Goal: Task Accomplishment & Management: Complete application form

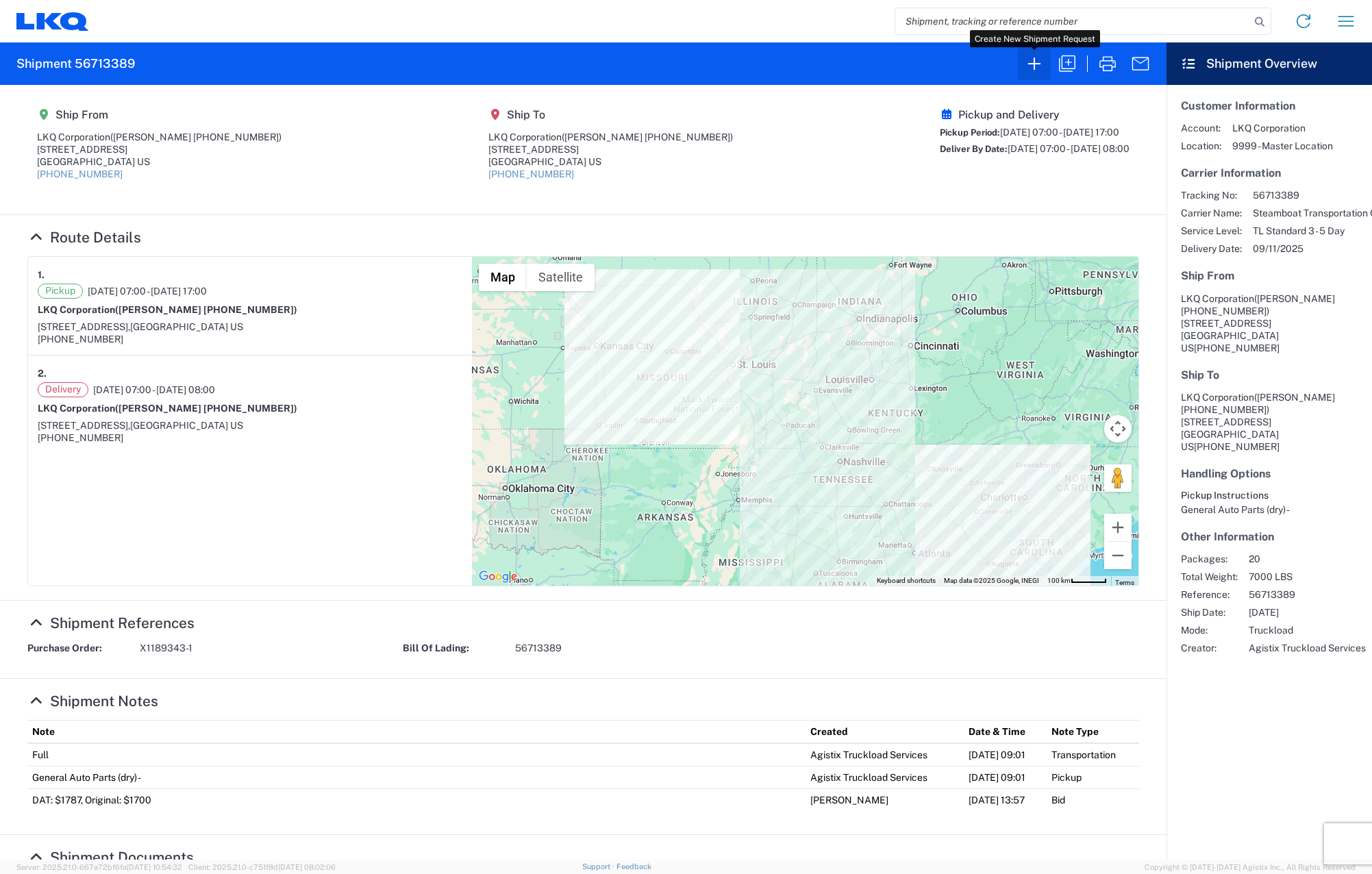
click at [1037, 60] on icon "button" at bounding box center [1035, 64] width 22 height 22
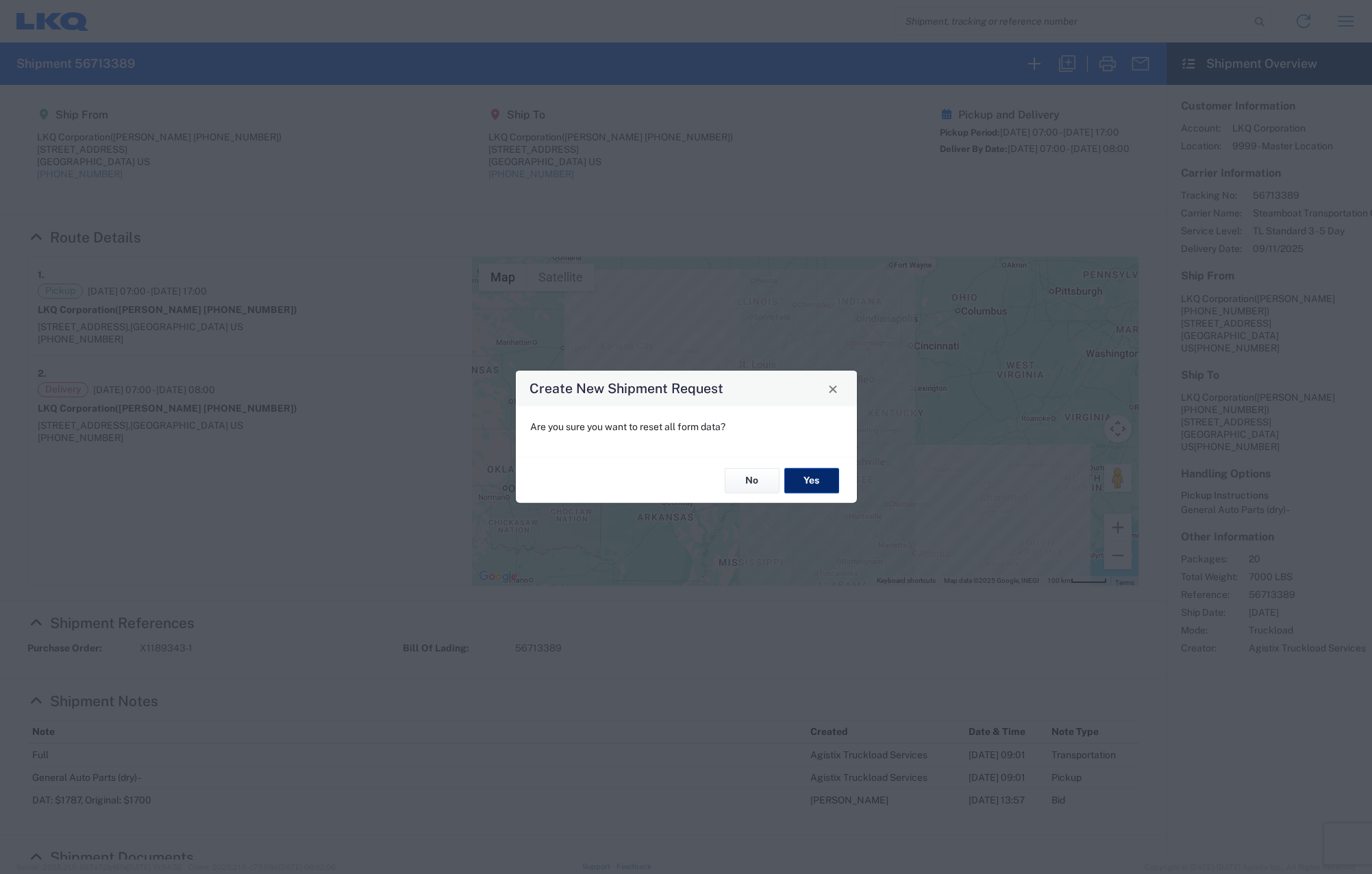
click at [801, 479] on button "Yes" at bounding box center [811, 480] width 55 height 25
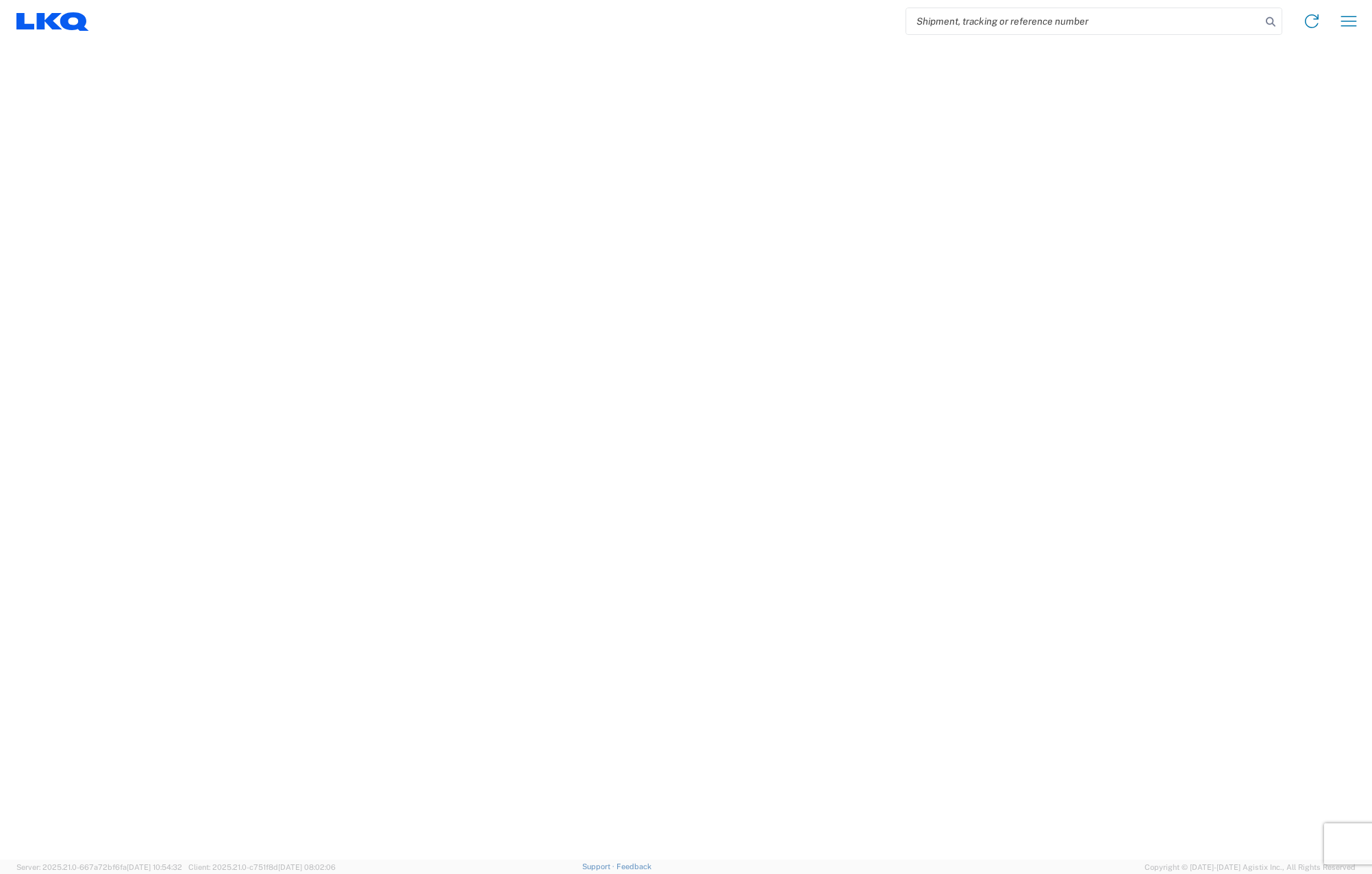
select select "FULL"
select select "LBS"
select select "IN"
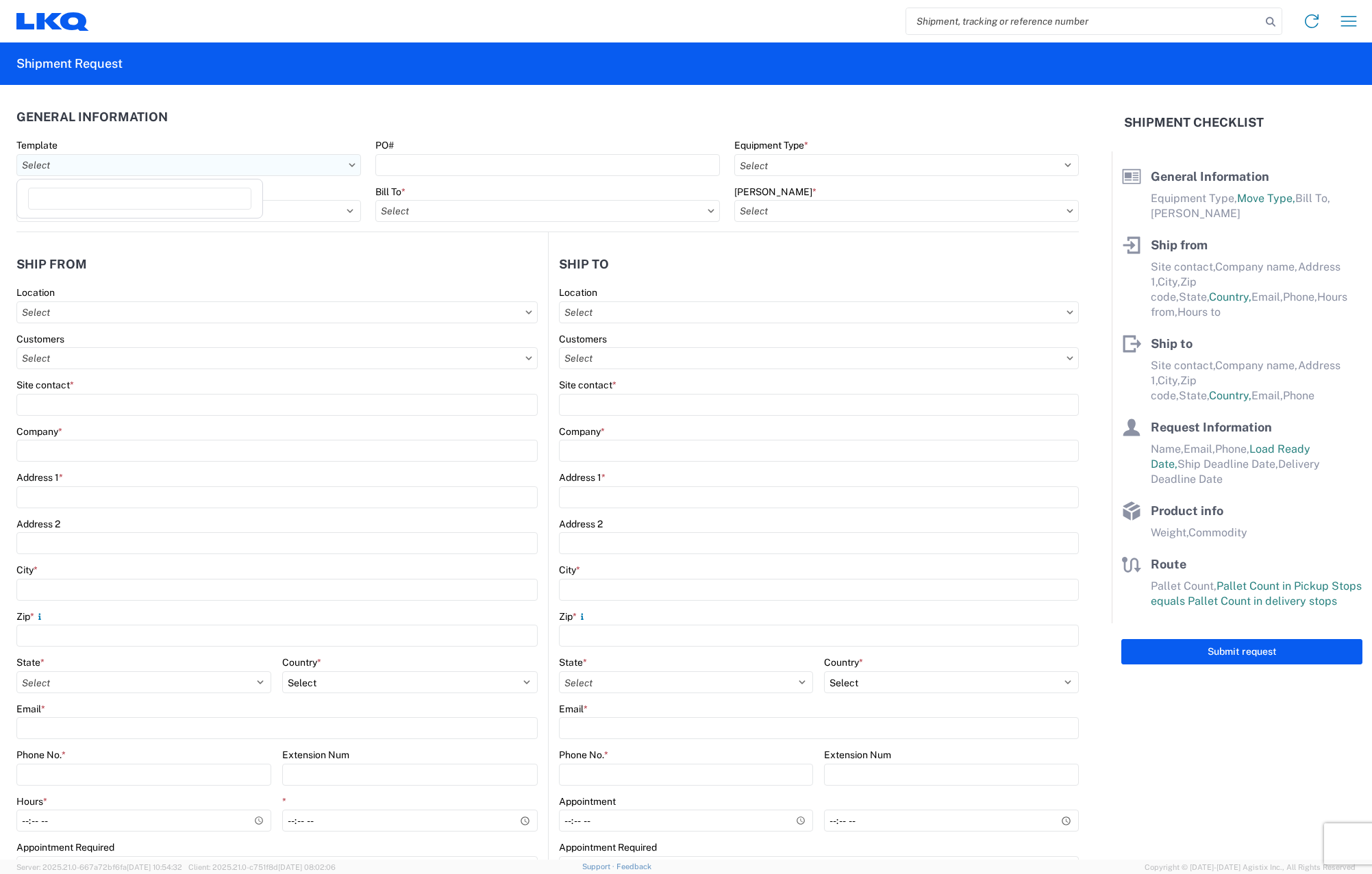
click at [307, 169] on input "text" at bounding box center [188, 165] width 344 height 22
click at [309, 168] on input "text" at bounding box center [188, 165] width 344 height 22
click at [319, 213] on select "Select Full Partial TL" at bounding box center [188, 211] width 344 height 22
click at [16, 200] on select "Select Full Partial TL" at bounding box center [188, 211] width 344 height 22
click at [602, 217] on input "text" at bounding box center [547, 211] width 344 height 22
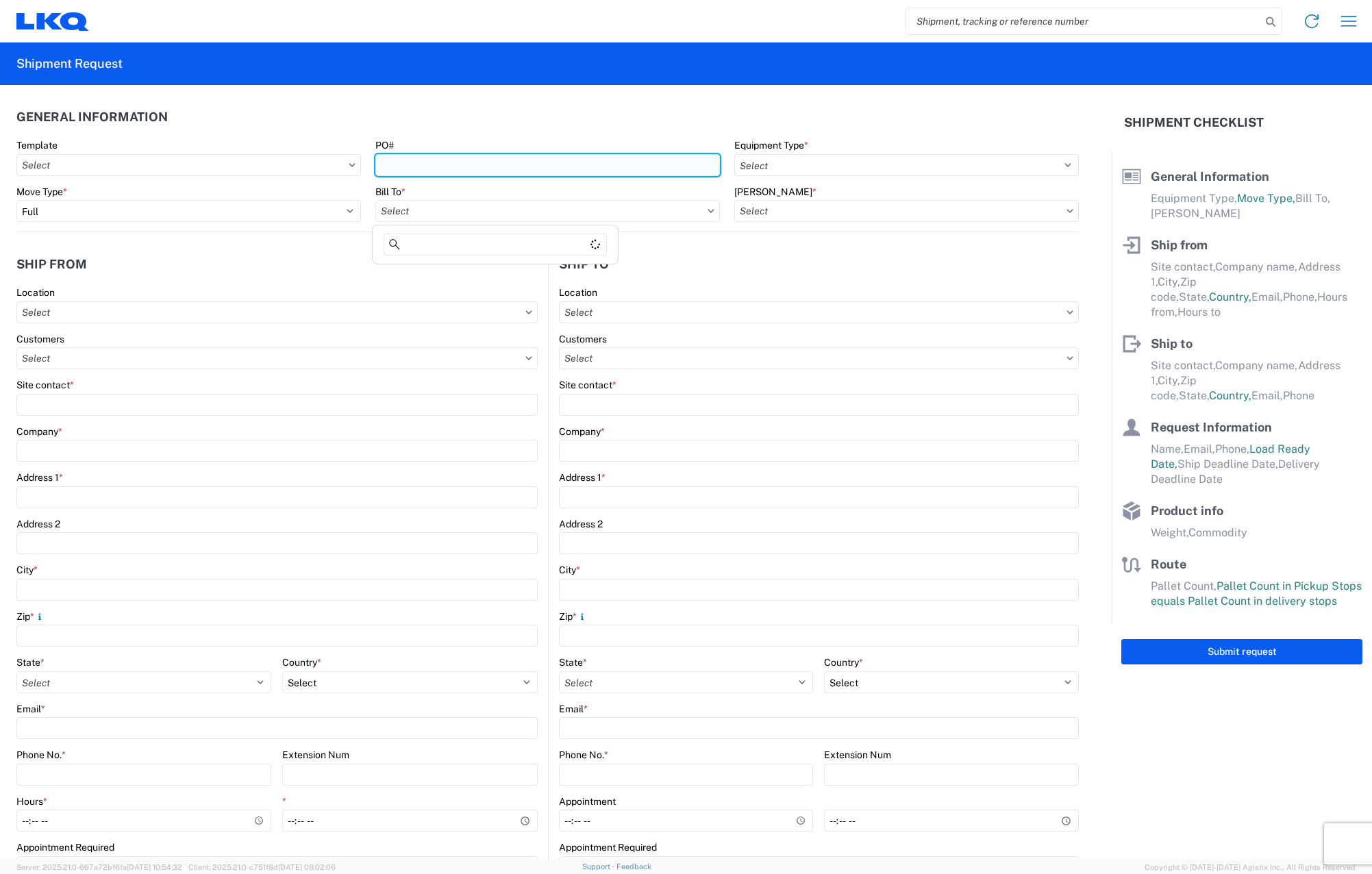
click at [662, 167] on input "PO#" at bounding box center [547, 165] width 344 height 22
click at [585, 171] on input "X1197313-4" at bounding box center [547, 165] width 344 height 22
type input "X"
click at [480, 154] on input "PO#" at bounding box center [547, 165] width 344 height 22
type input "X1197313-5"
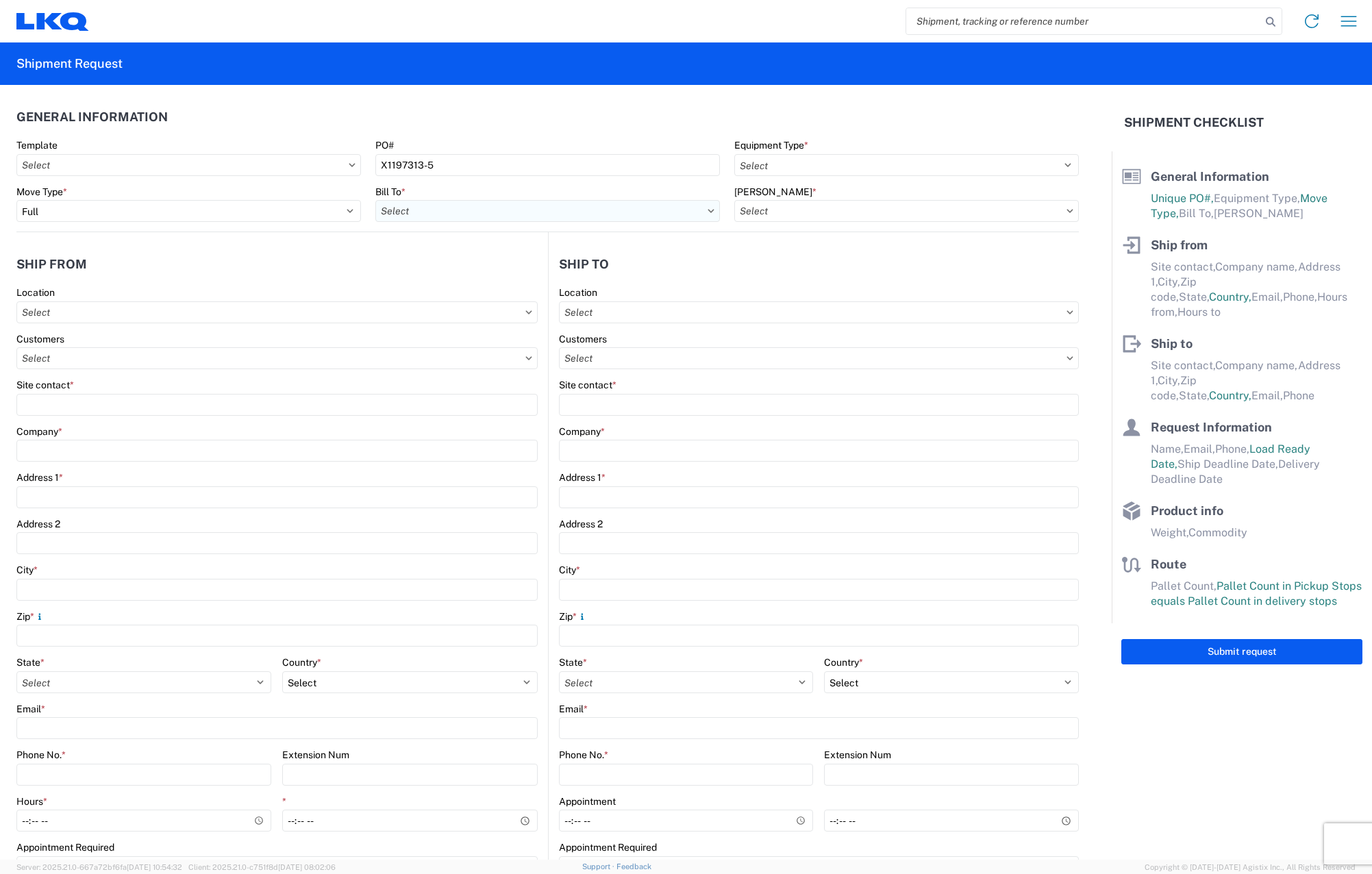
click at [482, 214] on input "text" at bounding box center [547, 211] width 344 height 22
type input "3051"
click at [502, 270] on div "3051 - Alsip" at bounding box center [495, 272] width 239 height 22
click at [882, 211] on input "text" at bounding box center [906, 211] width 344 height 22
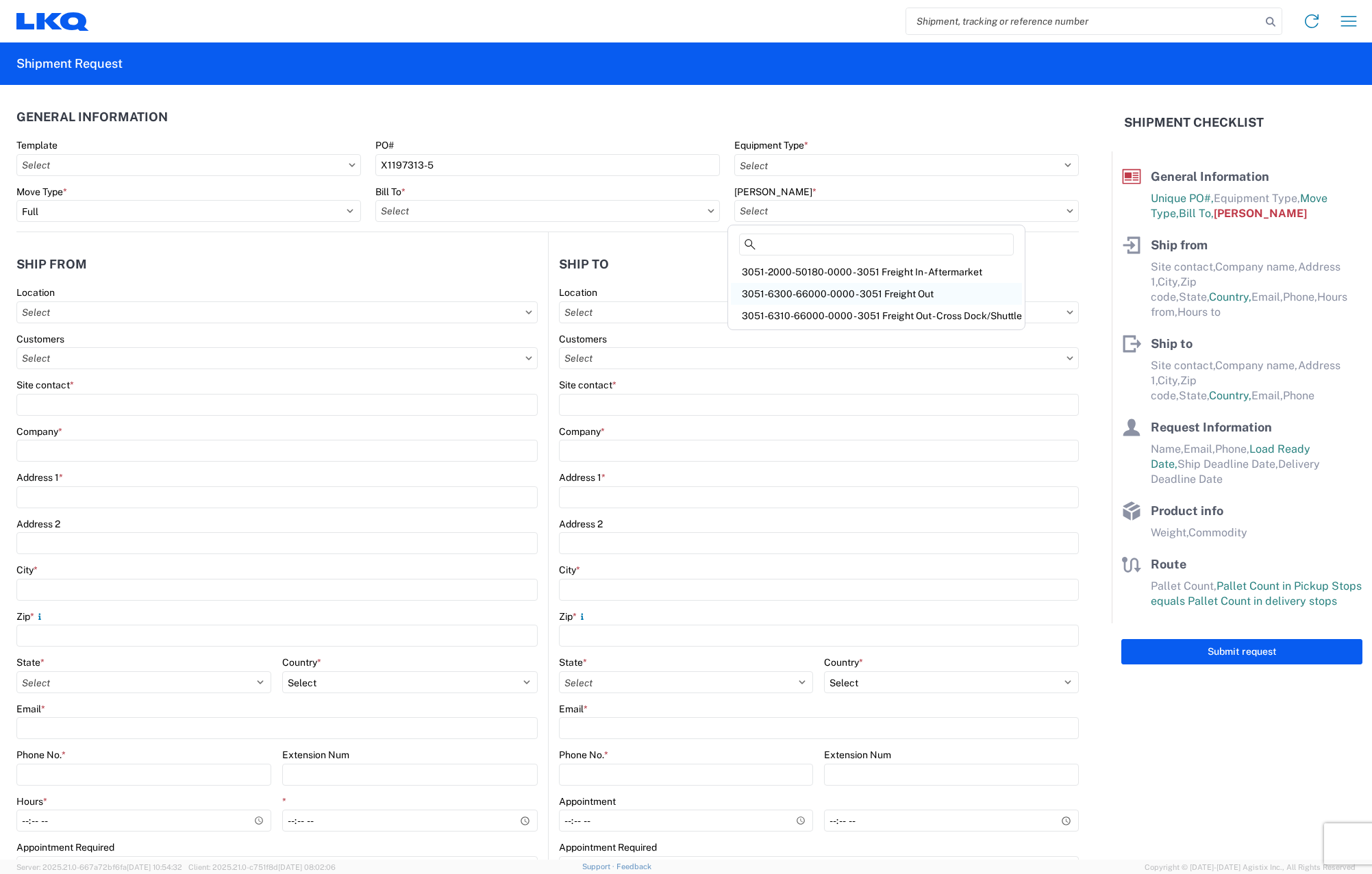
click at [869, 293] on div "3051-6300-66000-0000 - 3051 Freight Out" at bounding box center [877, 294] width 291 height 22
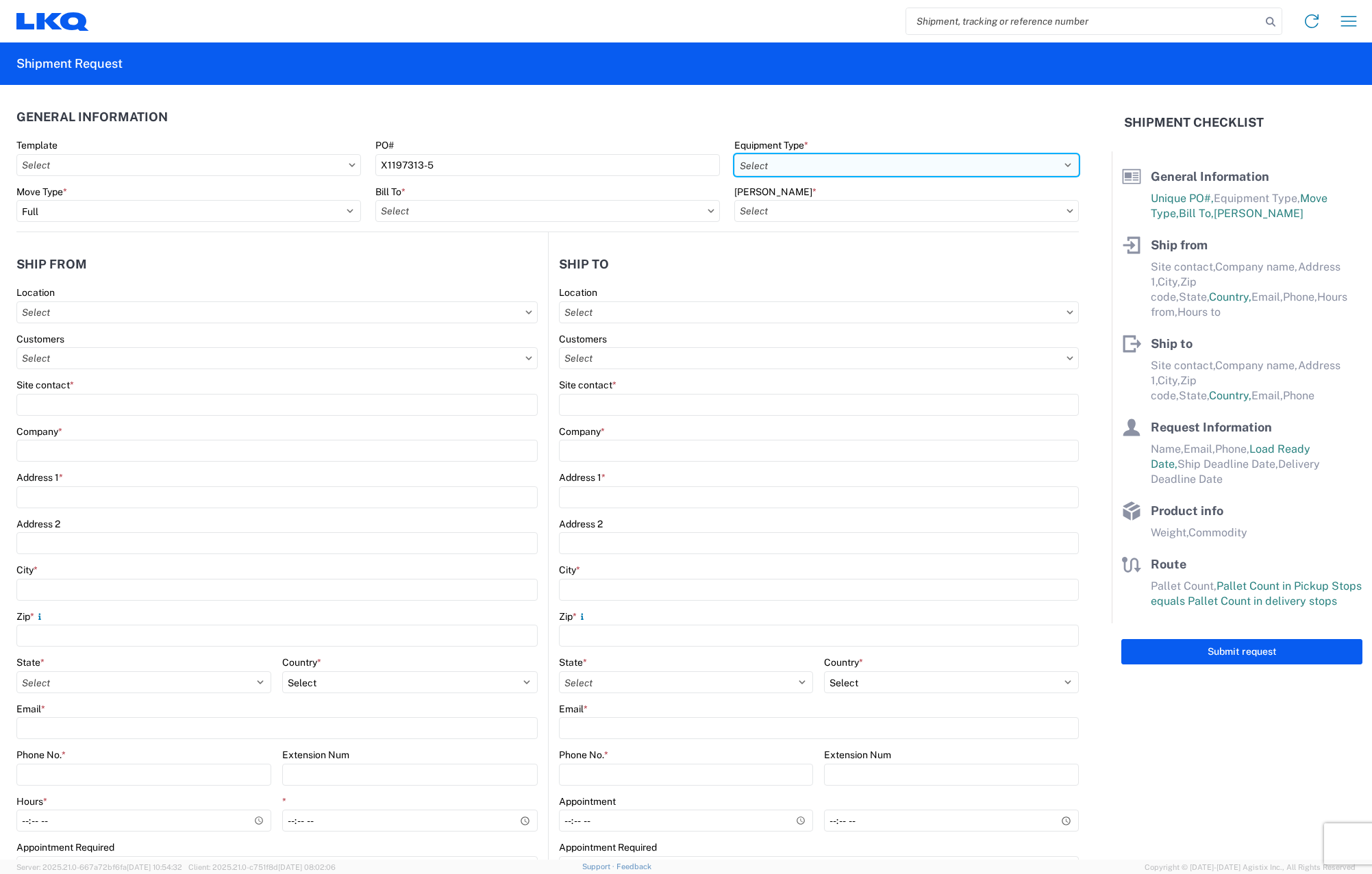
click at [917, 172] on select "Select 53’ Dry Van Flatbed Dropdeck (van) Lowboy (flatbed) Rail" at bounding box center [906, 165] width 344 height 22
select select "STDV"
click at [734, 154] on select "Select 53’ Dry Van Flatbed Dropdeck (van) Lowboy (flatbed) Rail" at bounding box center [906, 165] width 344 height 22
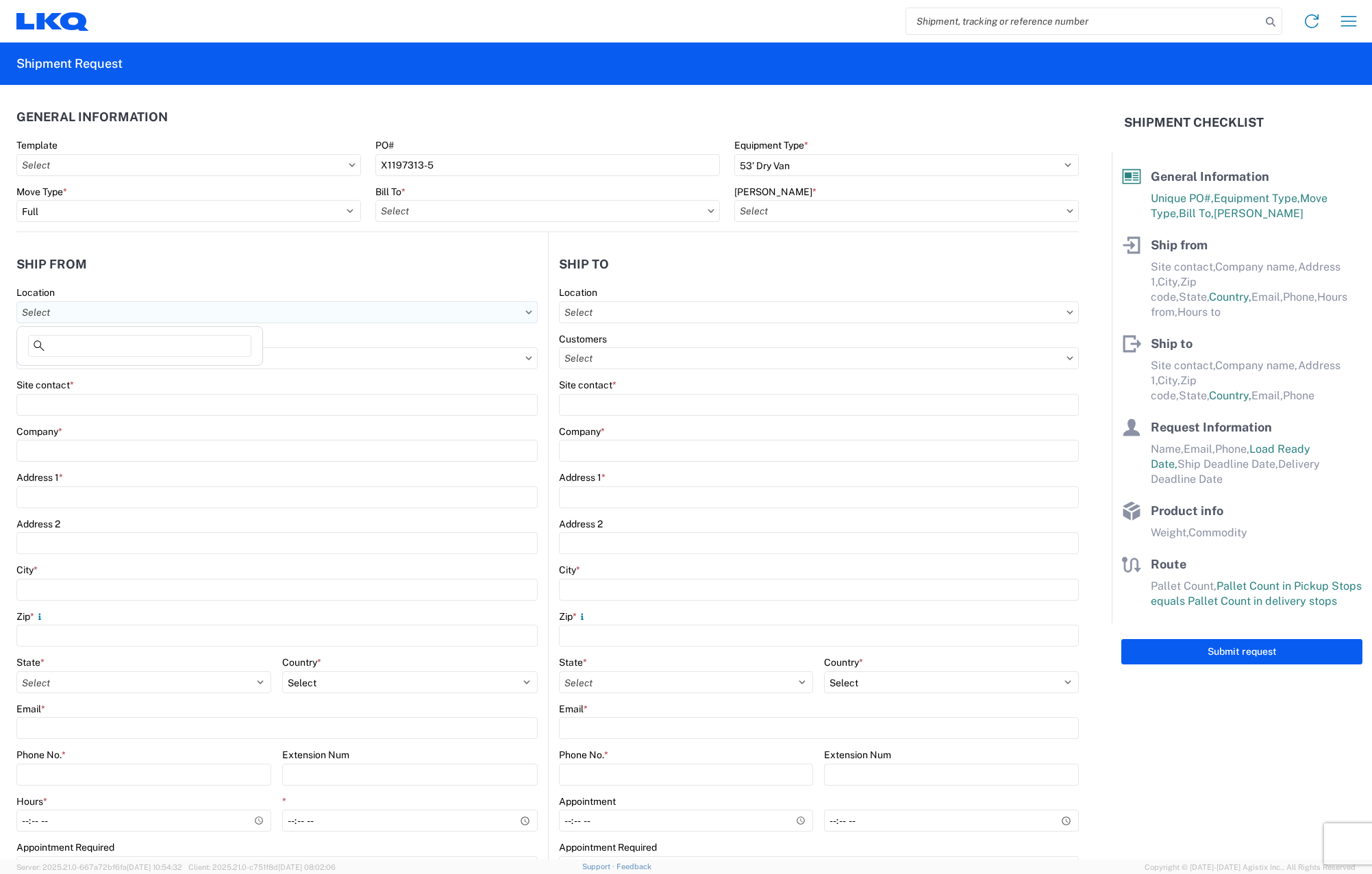
click at [214, 305] on input "text" at bounding box center [276, 312] width 521 height 22
type input "3130"
click at [93, 375] on div "3130 - [GEOGRAPHIC_DATA]" at bounding box center [140, 373] width 239 height 22
click at [517, 355] on input "text" at bounding box center [276, 358] width 521 height 22
click at [518, 355] on input "text" at bounding box center [276, 358] width 521 height 22
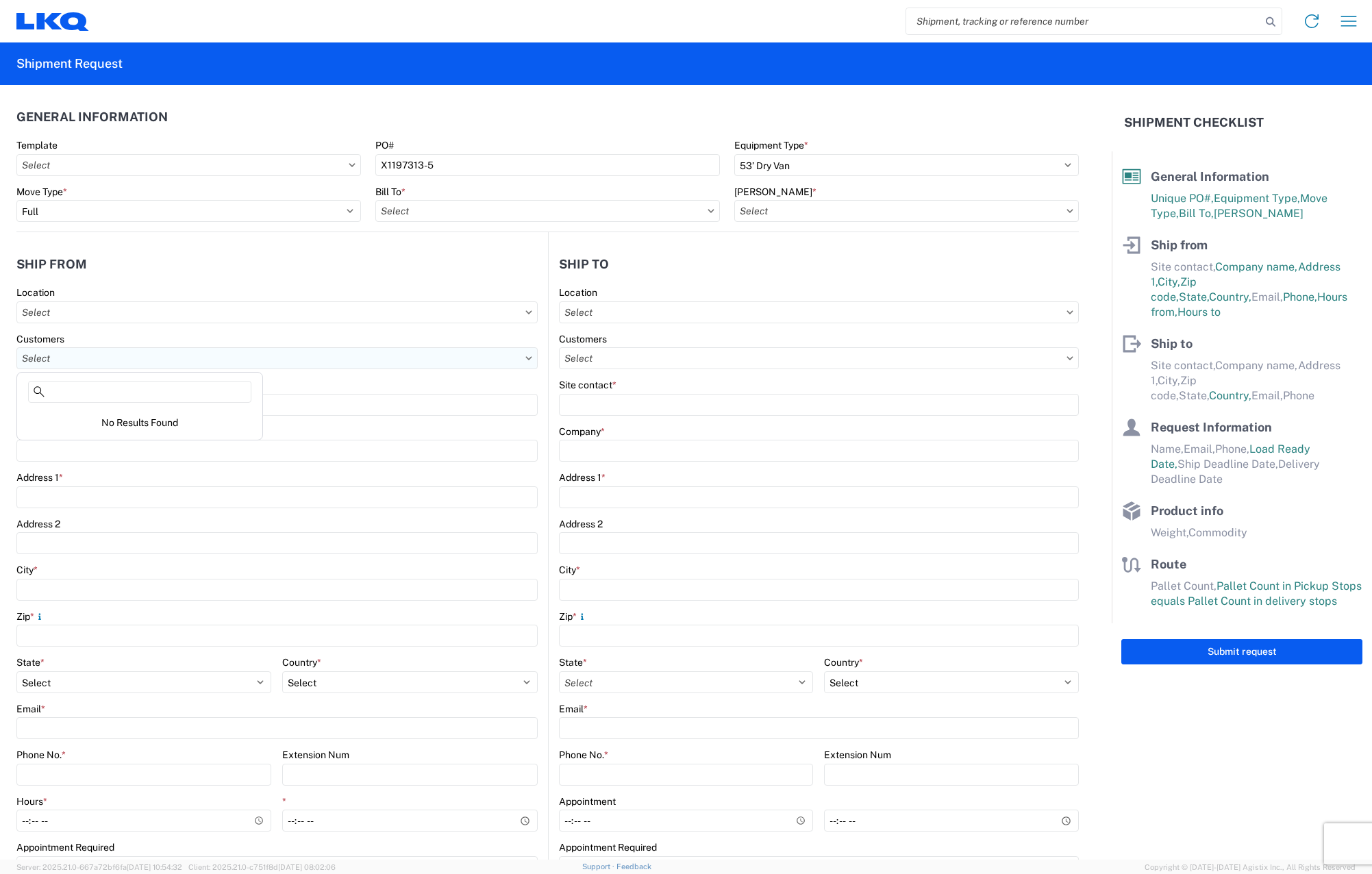
click at [359, 361] on input "text" at bounding box center [276, 358] width 521 height 22
click at [318, 356] on input "text" at bounding box center [276, 358] width 521 height 22
click at [313, 383] on div "Site contact *" at bounding box center [276, 385] width 521 height 12
click at [725, 292] on div "Location" at bounding box center [819, 292] width 521 height 12
click at [310, 318] on input "text" at bounding box center [276, 312] width 521 height 22
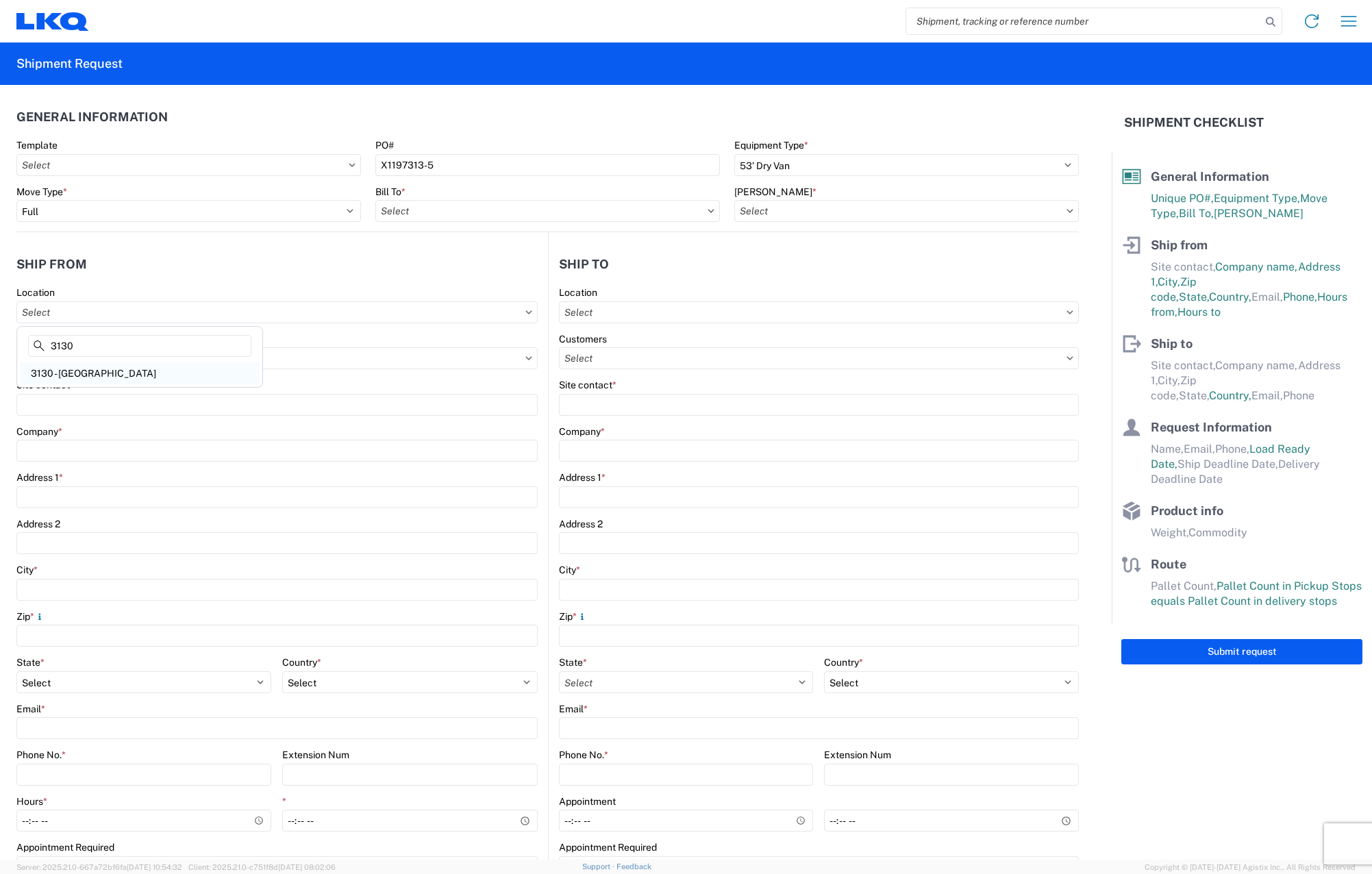
type input "3130"
click at [141, 369] on div "3130 - [GEOGRAPHIC_DATA]" at bounding box center [140, 373] width 239 height 22
click at [1015, 309] on input "text" at bounding box center [819, 312] width 521 height 22
type input "3051"
click at [662, 369] on div "3051 - Alsip" at bounding box center [677, 373] width 239 height 22
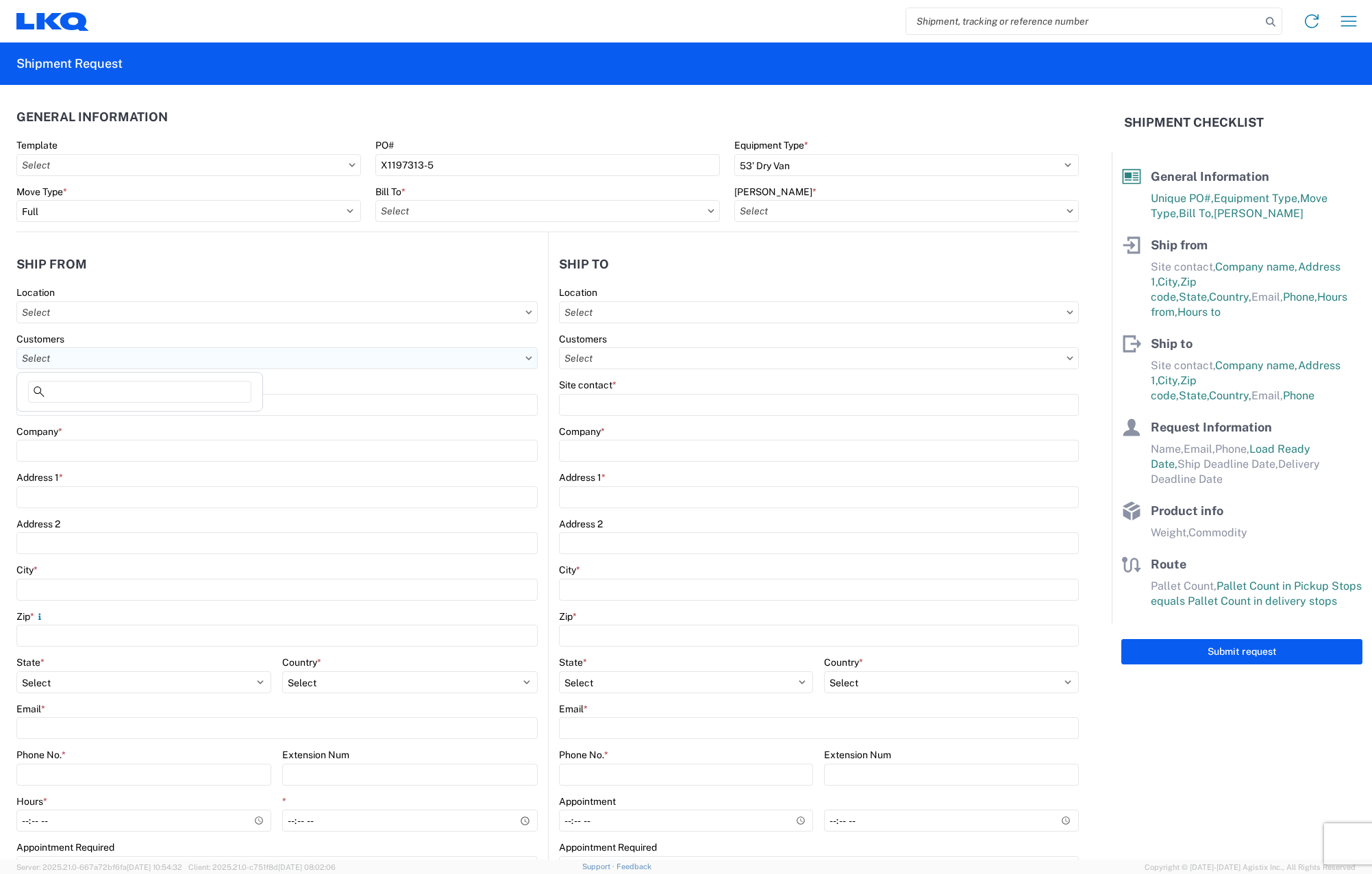
click at [507, 355] on input "text" at bounding box center [276, 358] width 521 height 22
click at [529, 356] on input "text" at bounding box center [276, 358] width 521 height 22
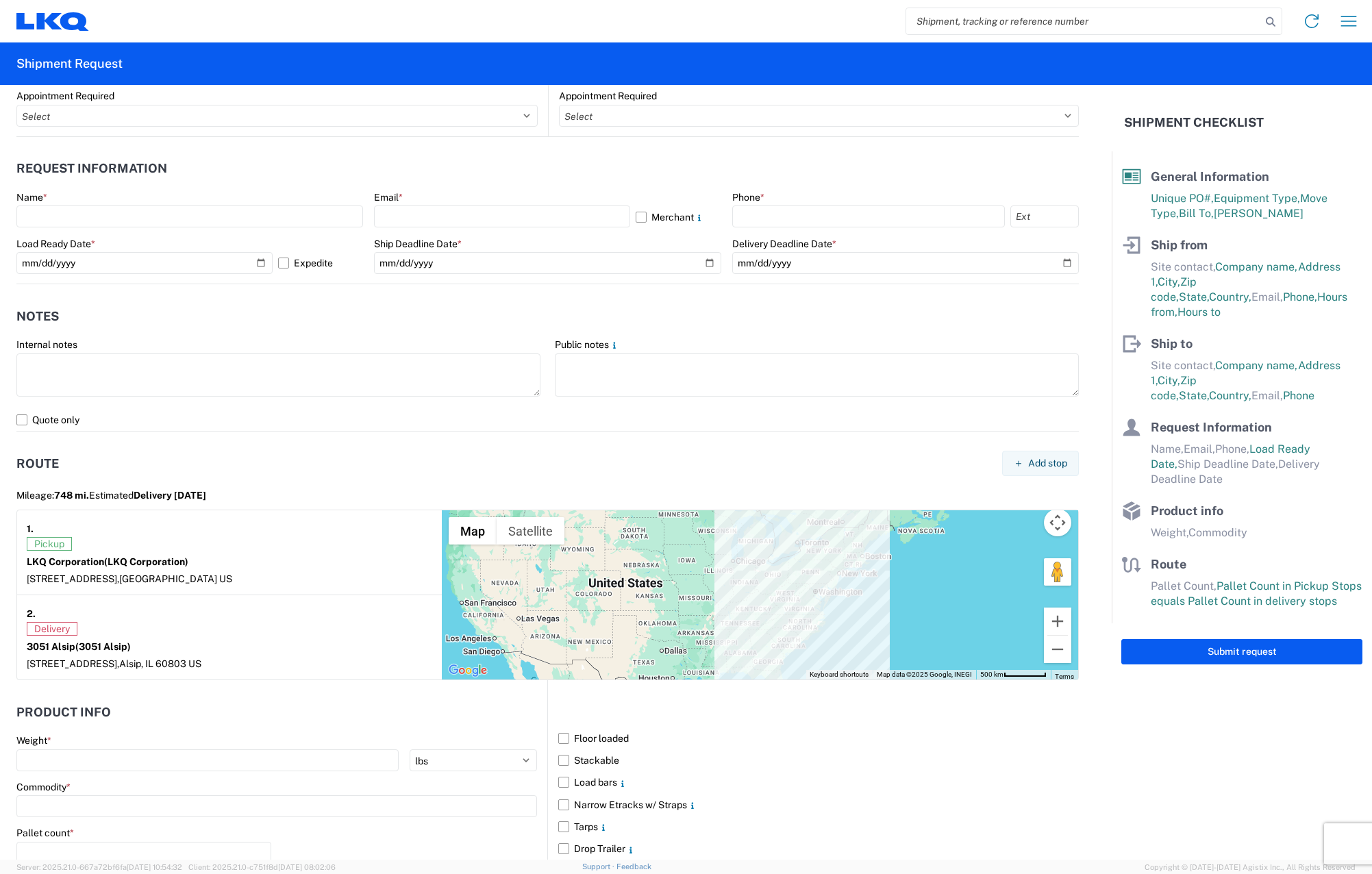
scroll to position [753, 0]
drag, startPoint x: 153, startPoint y: 192, endPoint x: 163, endPoint y: 225, distance: 34.5
click at [161, 209] on div "Name *" at bounding box center [189, 207] width 346 height 37
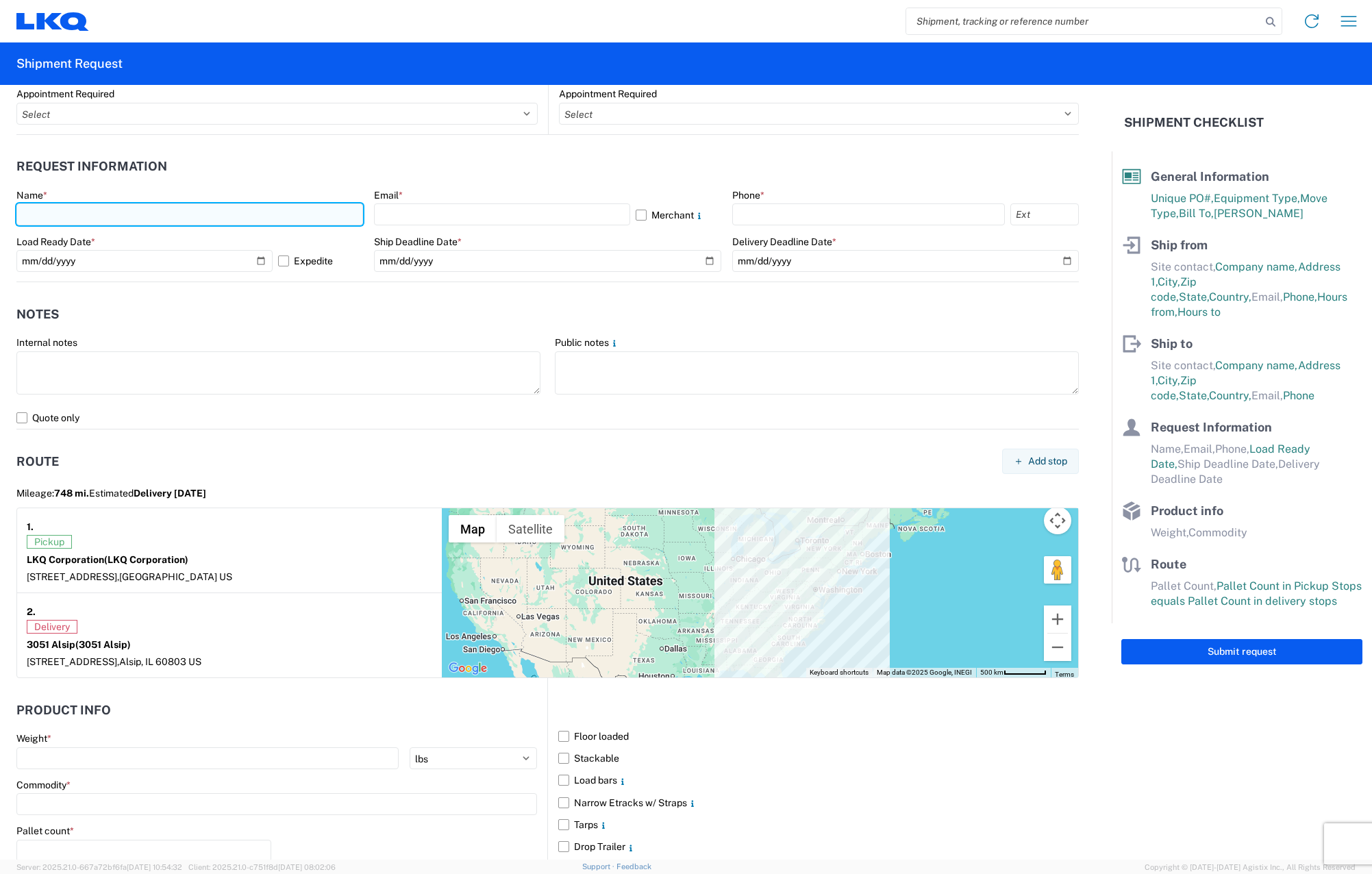
click at [163, 225] on input "text" at bounding box center [189, 215] width 346 height 22
type input "[PERSON_NAME]"
select select "NC"
type input "[EMAIL_ADDRESS][DOMAIN_NAME]"
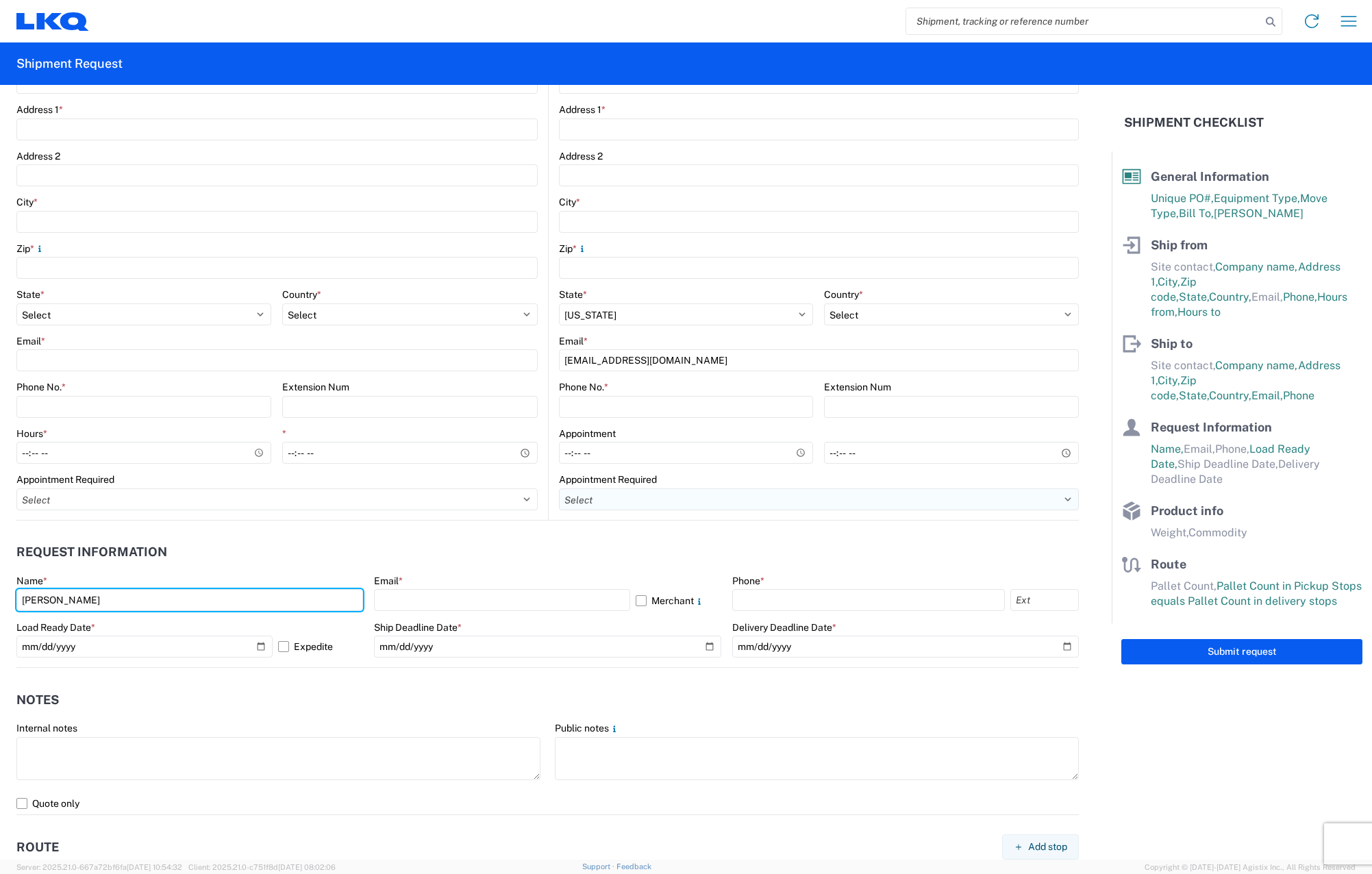
scroll to position [342, 0]
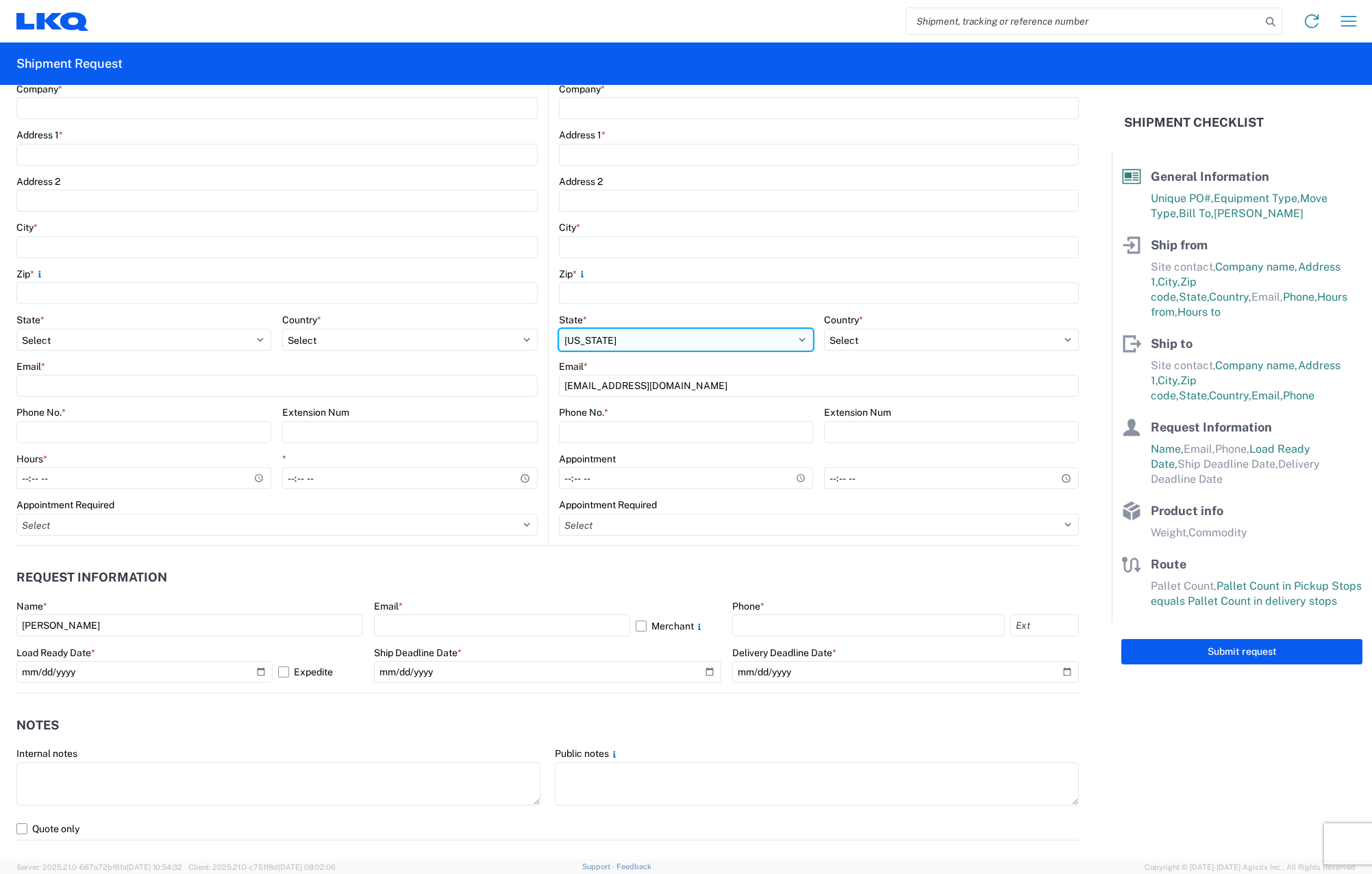
click at [711, 340] on select "Select [US_STATE] [US_STATE] [US_STATE] [US_STATE] Armed Forces Americas Armed …" at bounding box center [686, 340] width 254 height 22
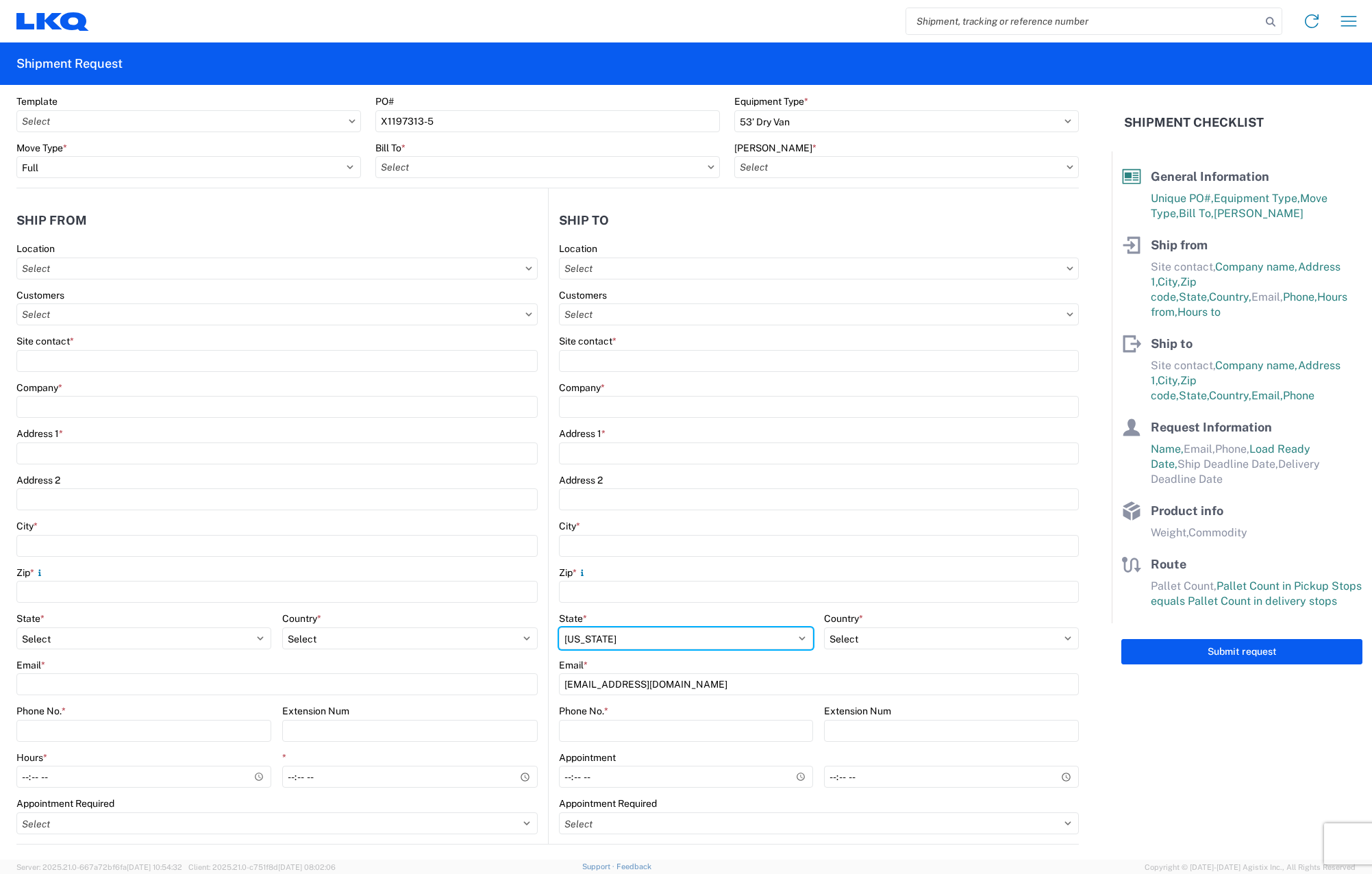
scroll to position [0, 0]
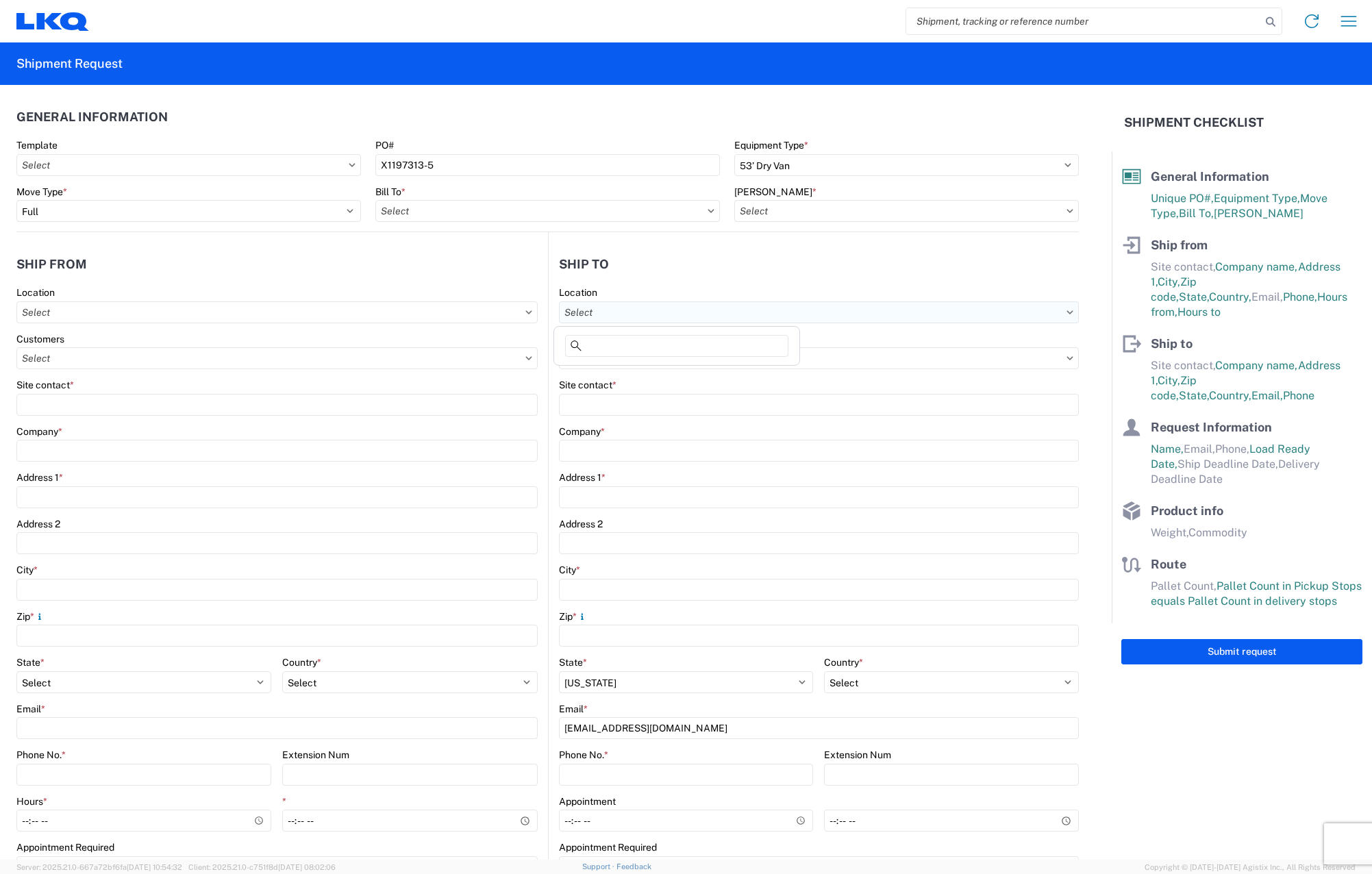
click at [695, 305] on input "text" at bounding box center [819, 312] width 521 height 22
type input "3051"
click at [687, 367] on div "3051 - Alsip" at bounding box center [677, 373] width 239 height 22
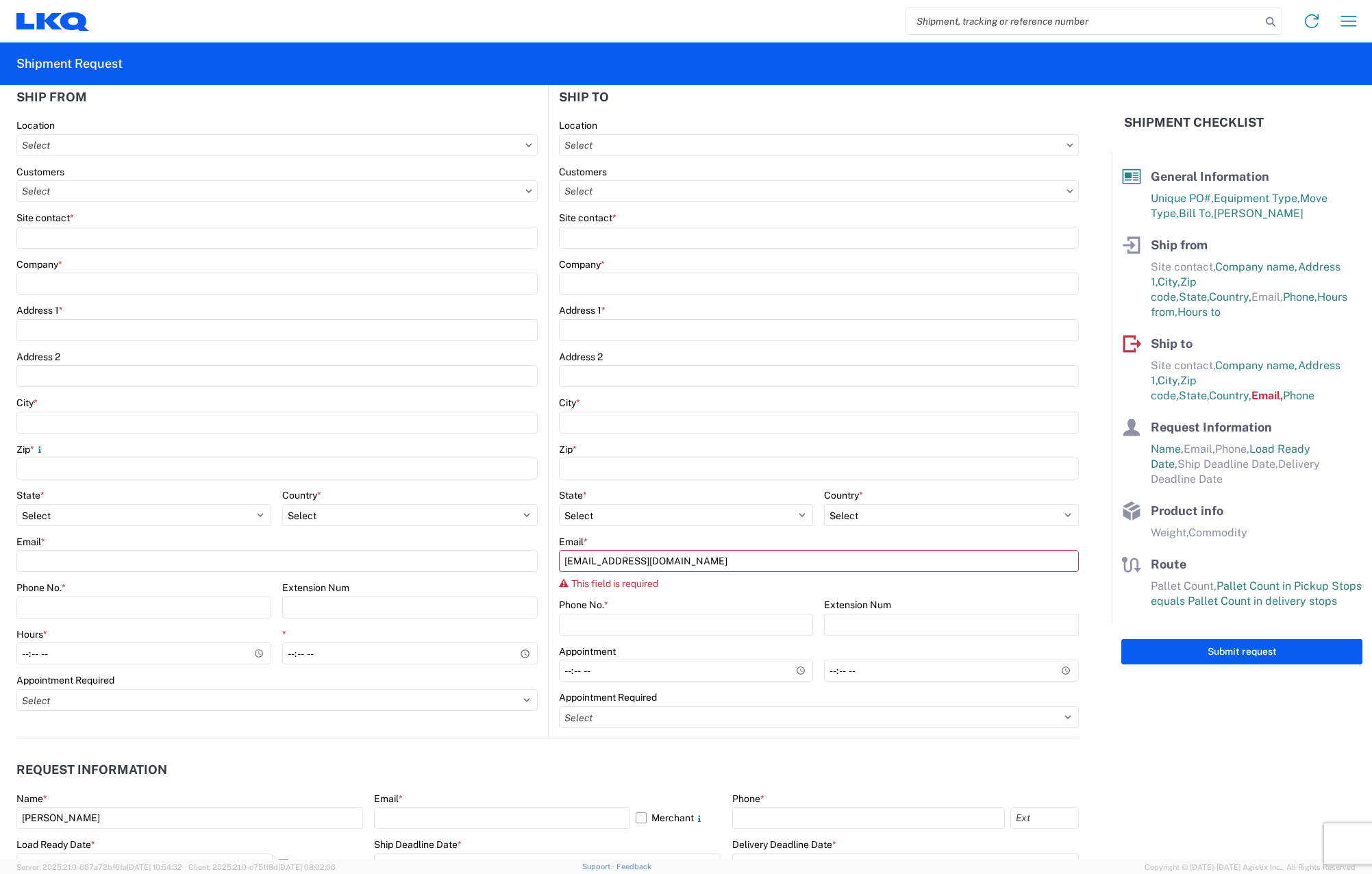
scroll to position [206, 0]
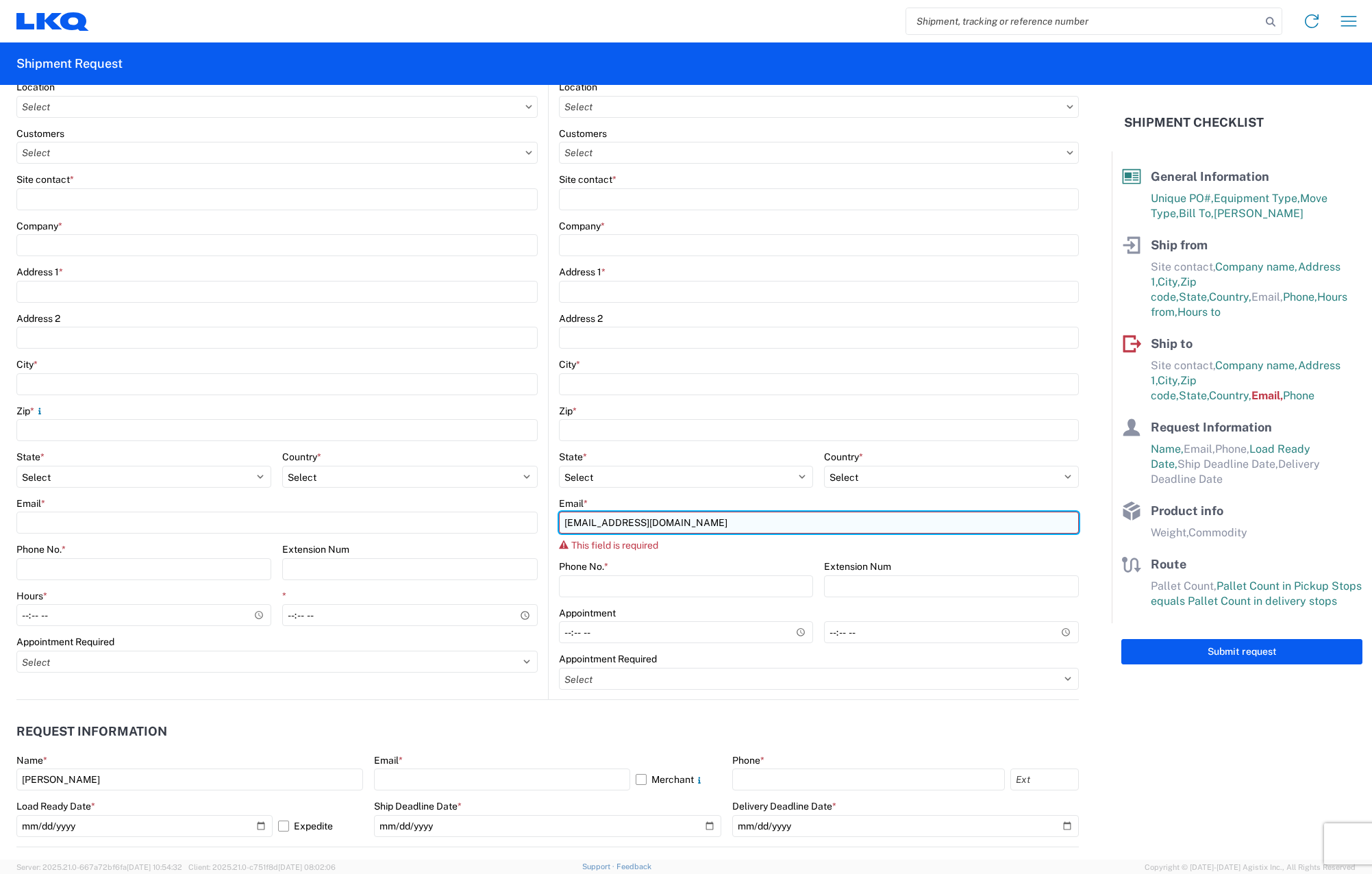
click at [627, 526] on input "[EMAIL_ADDRESS][DOMAIN_NAME]" at bounding box center [819, 523] width 521 height 22
type input "[EMAIL_ADDRESS][DOMAIN_NAME]"
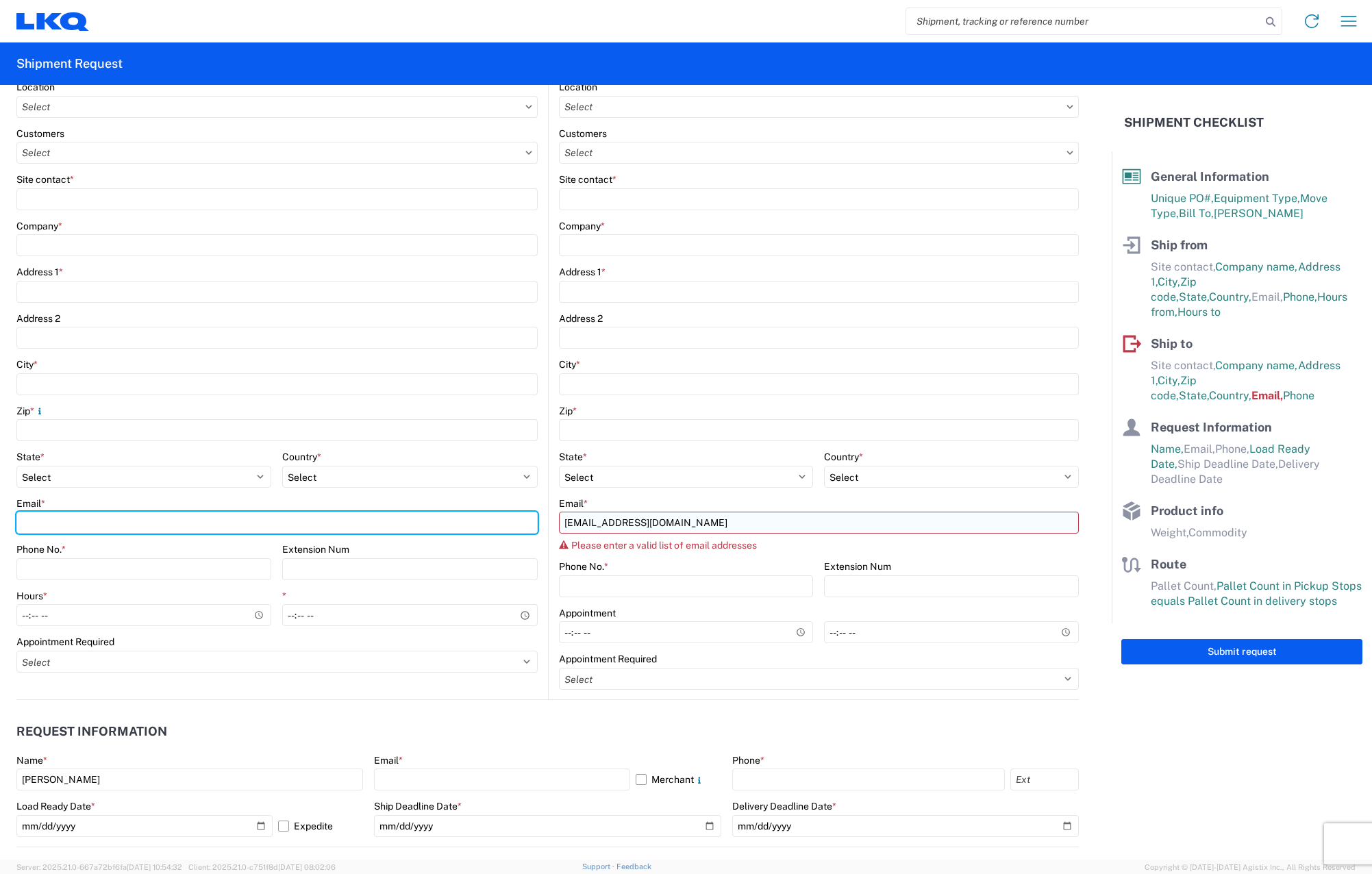
type input "[EMAIL_ADDRESS][DOMAIN_NAME]"
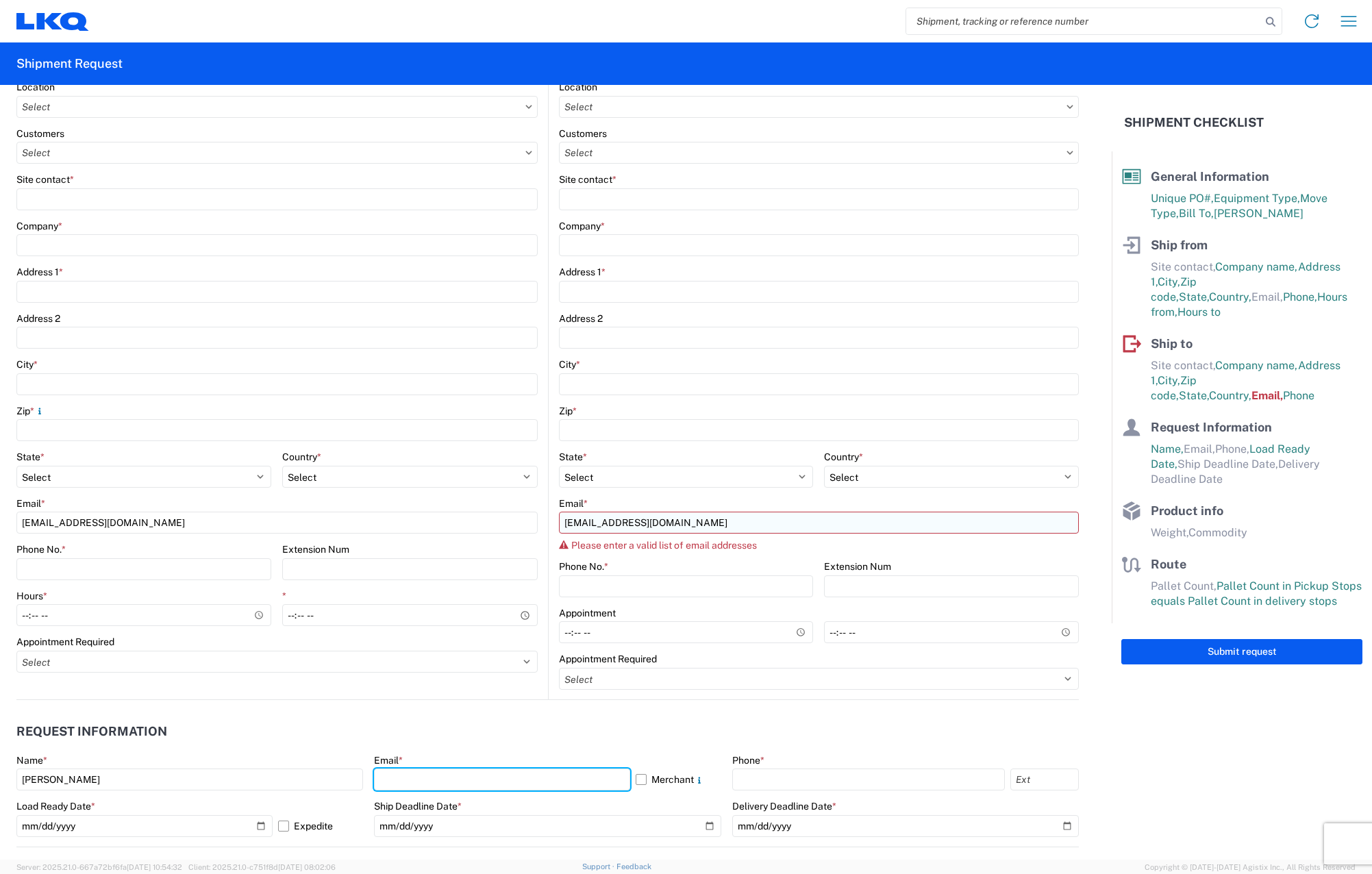
type input "[EMAIL_ADDRESS][DOMAIN_NAME]"
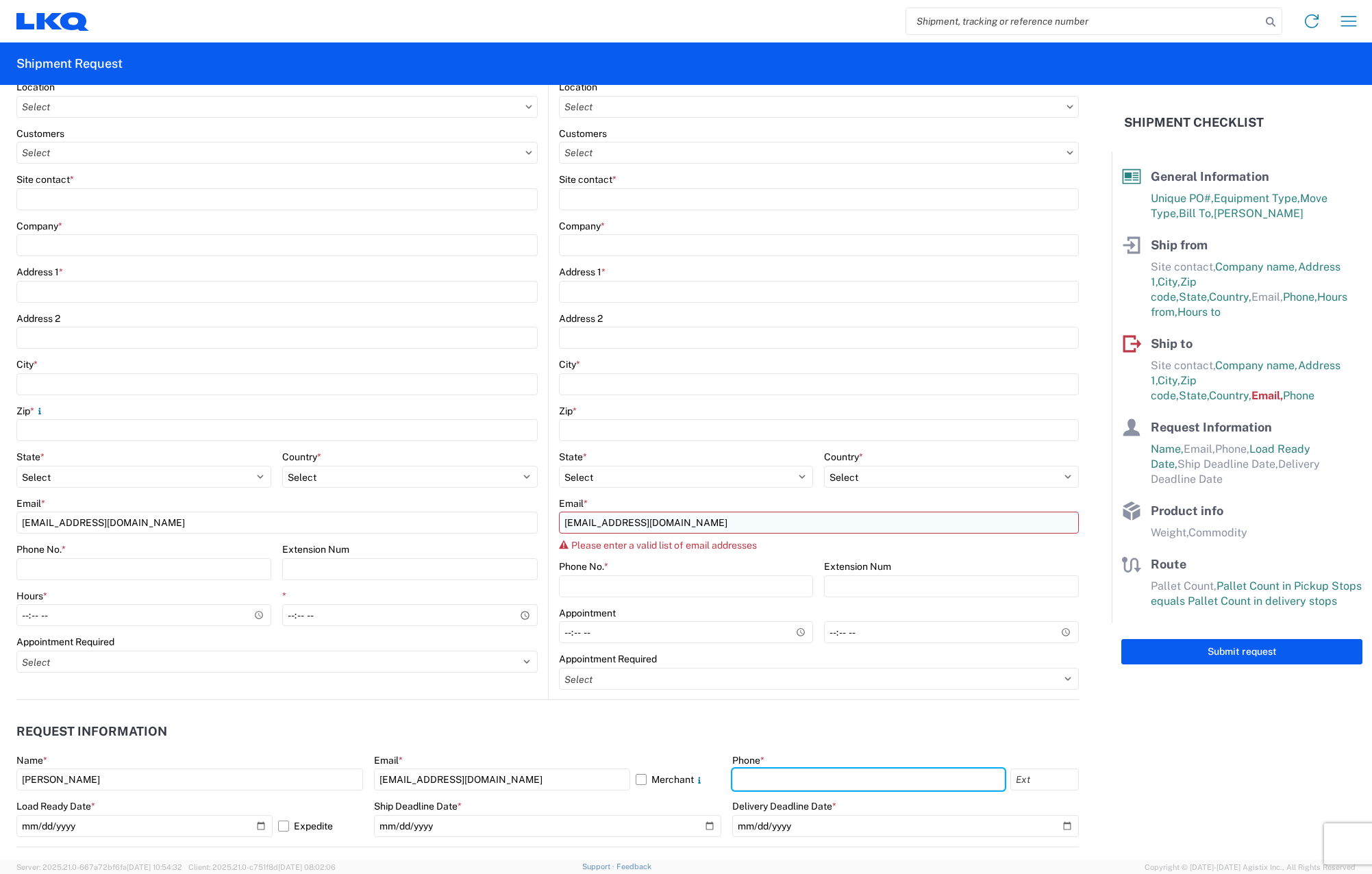
type input "7046203450"
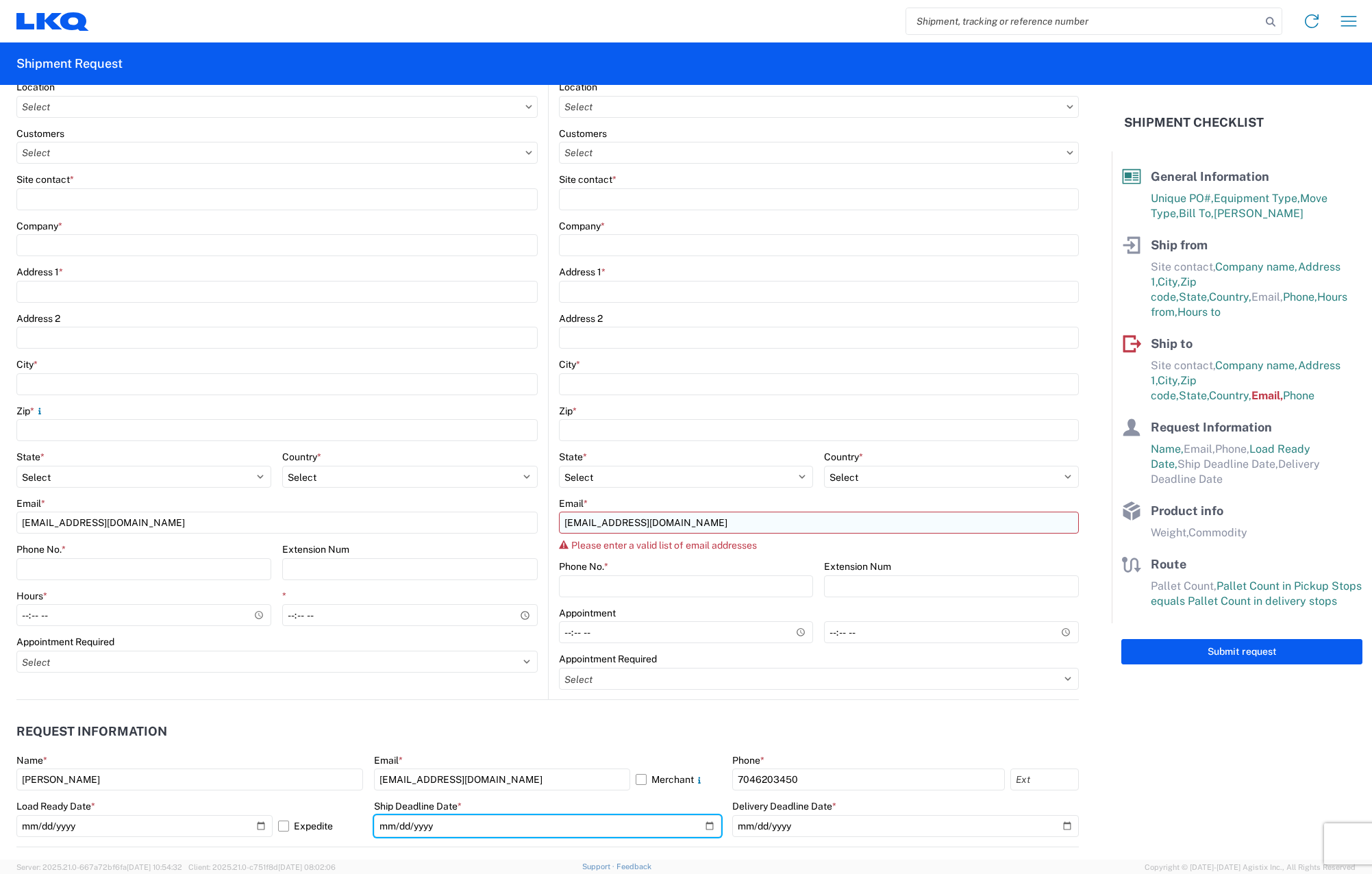
type input "[DATE]"
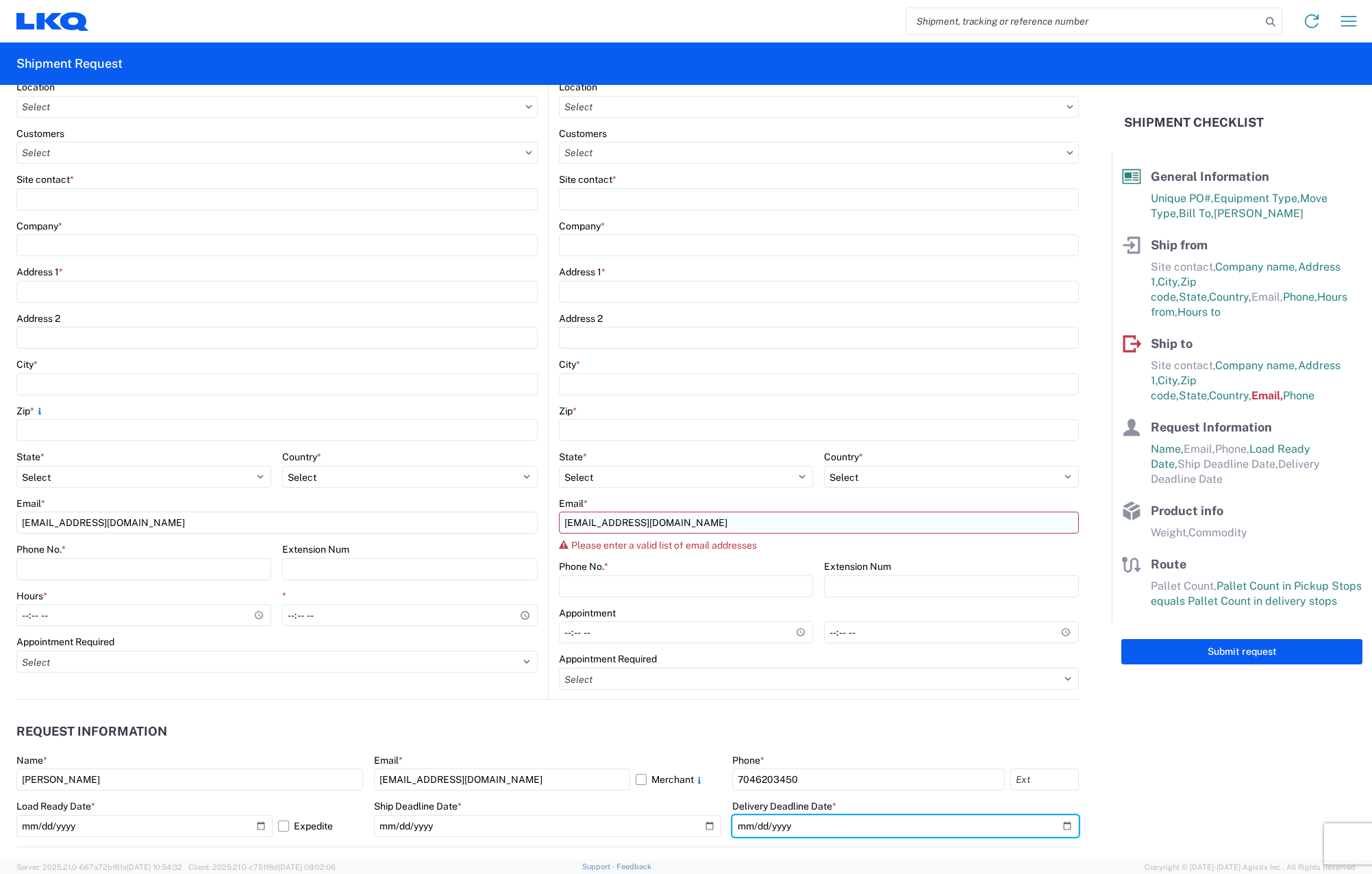
type input "[DATE]"
type input "3000"
type input "20"
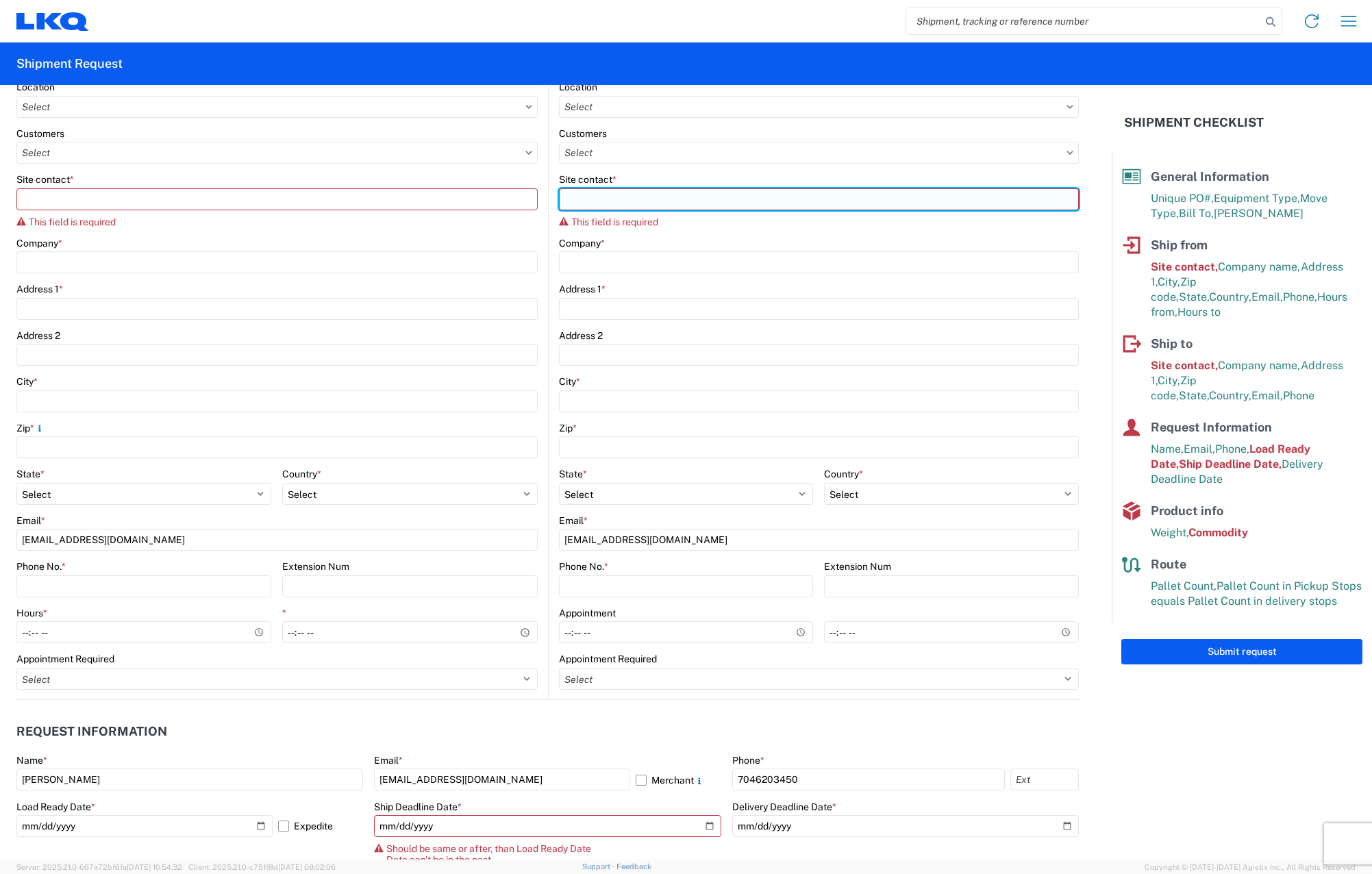
click at [631, 196] on input "Site contact *" at bounding box center [819, 200] width 521 height 22
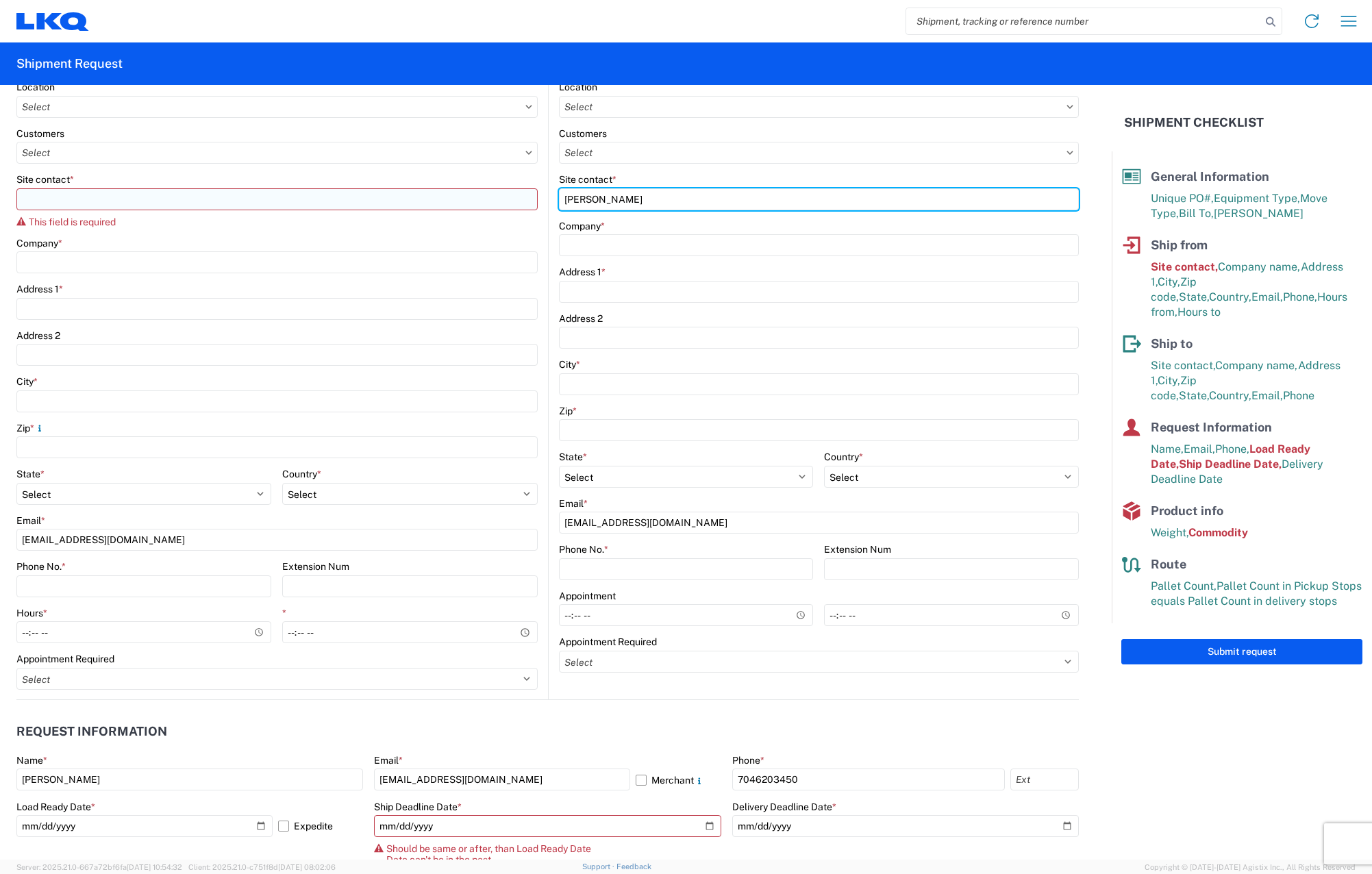
type input "[PERSON_NAME]"
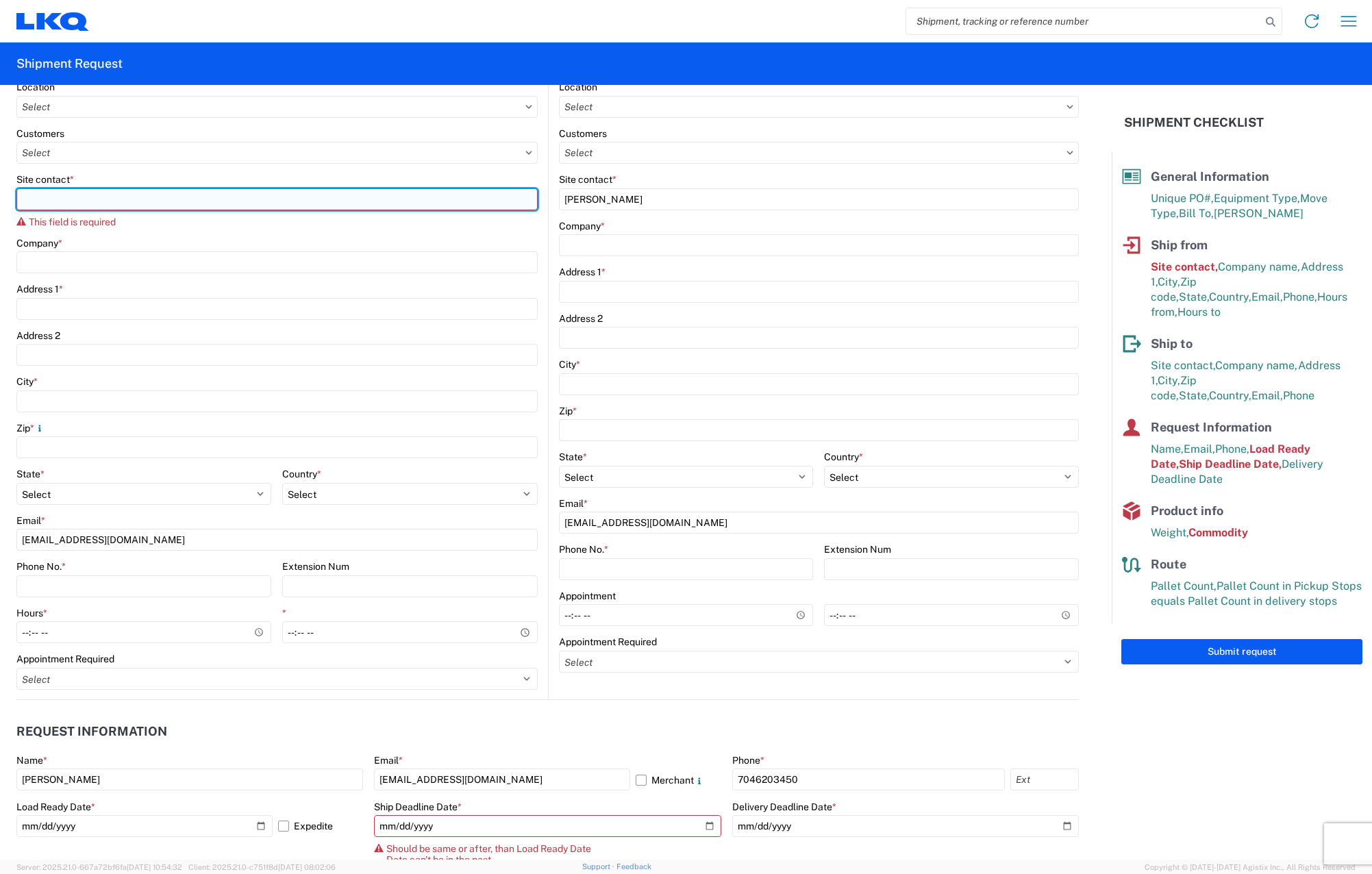
click at [209, 200] on input "Site contact *" at bounding box center [276, 200] width 521 height 22
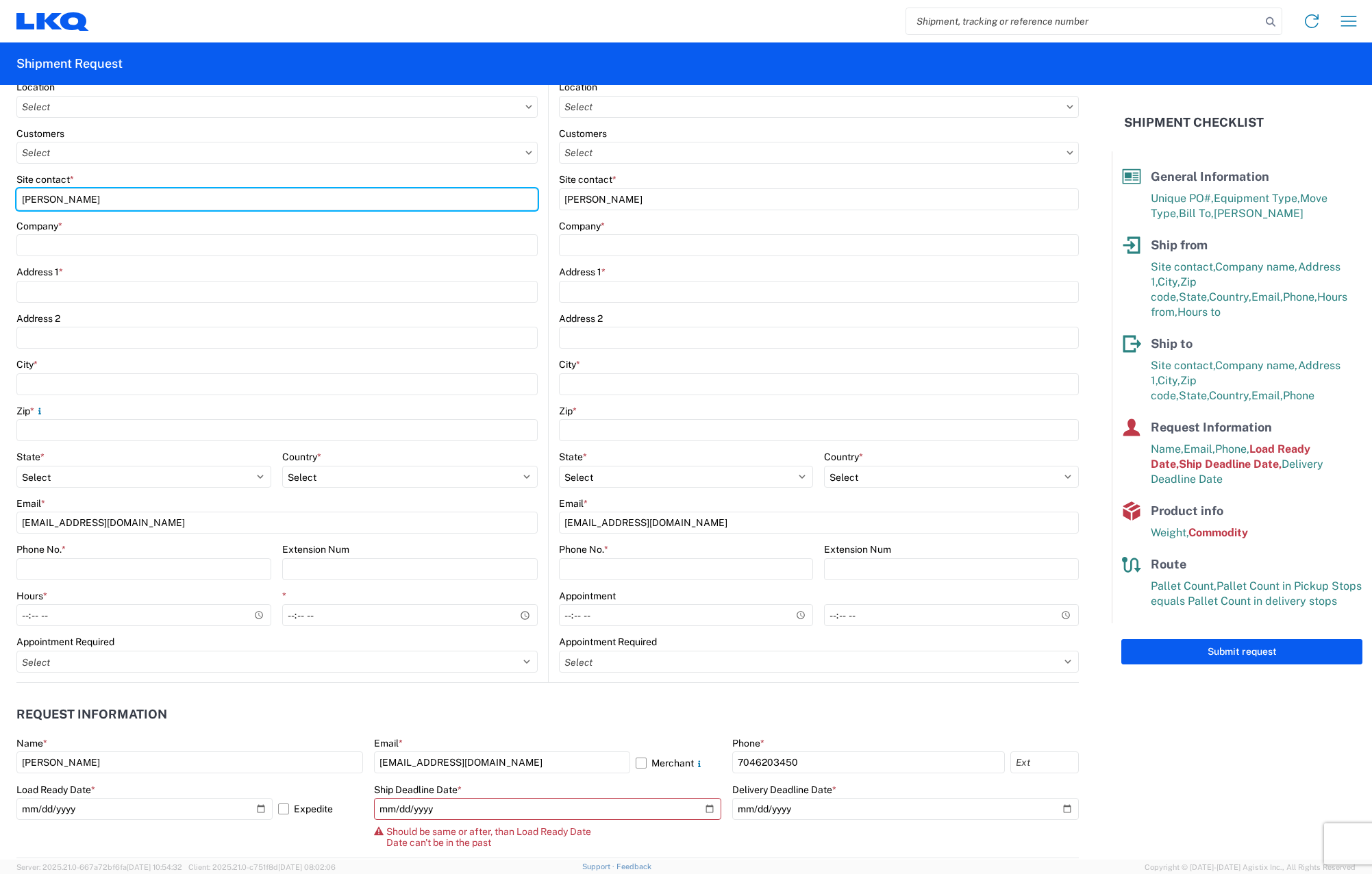
type input "[PERSON_NAME]"
click at [237, 581] on agx-form-control-wrapper-v2 "Phone No. *" at bounding box center [143, 566] width 254 height 47
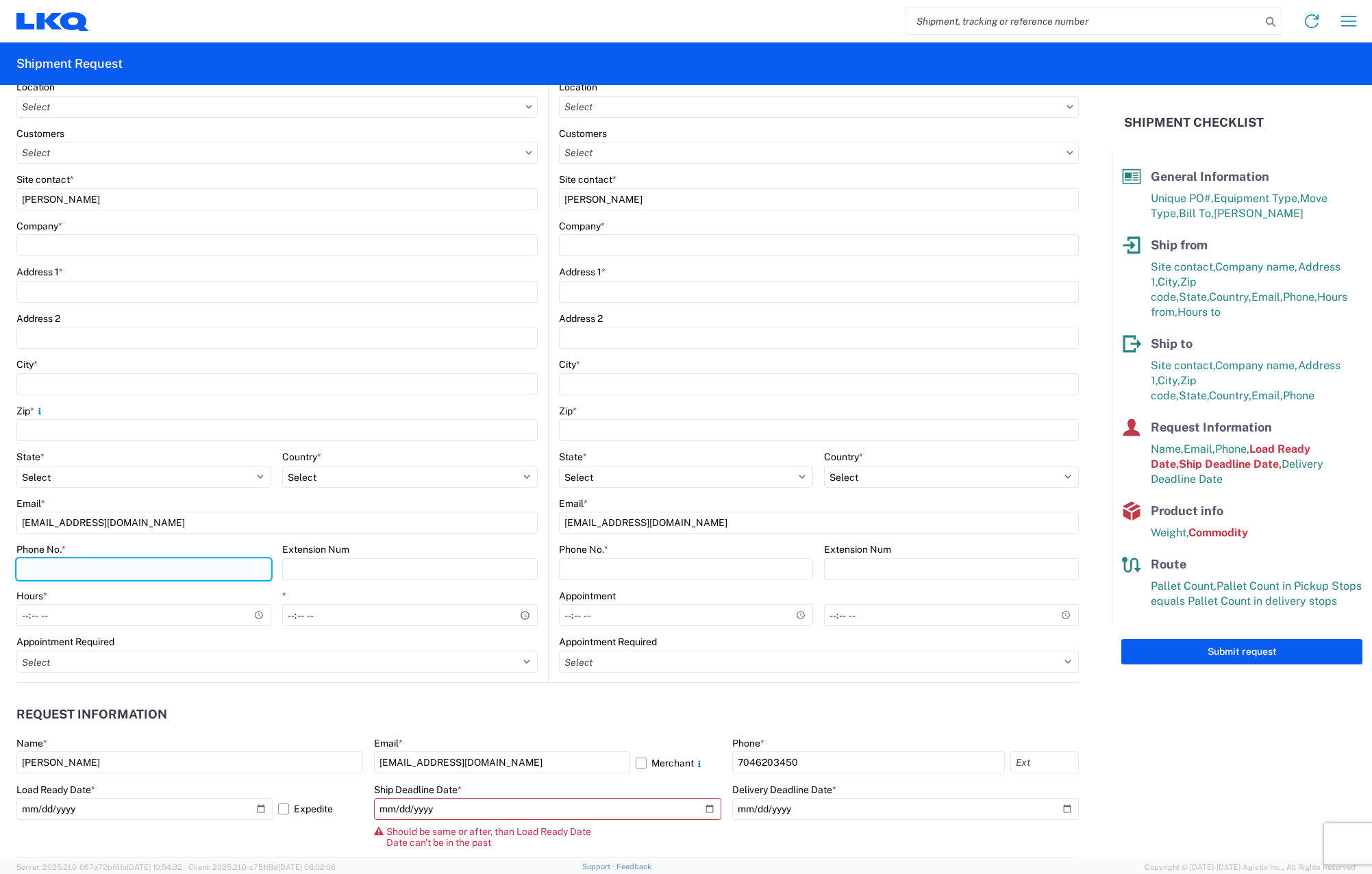
click at [239, 575] on input "Phone No. *" at bounding box center [143, 570] width 254 height 22
type input "7"
type input "7046203450"
click at [566, 720] on header "Request Information" at bounding box center [547, 714] width 1063 height 31
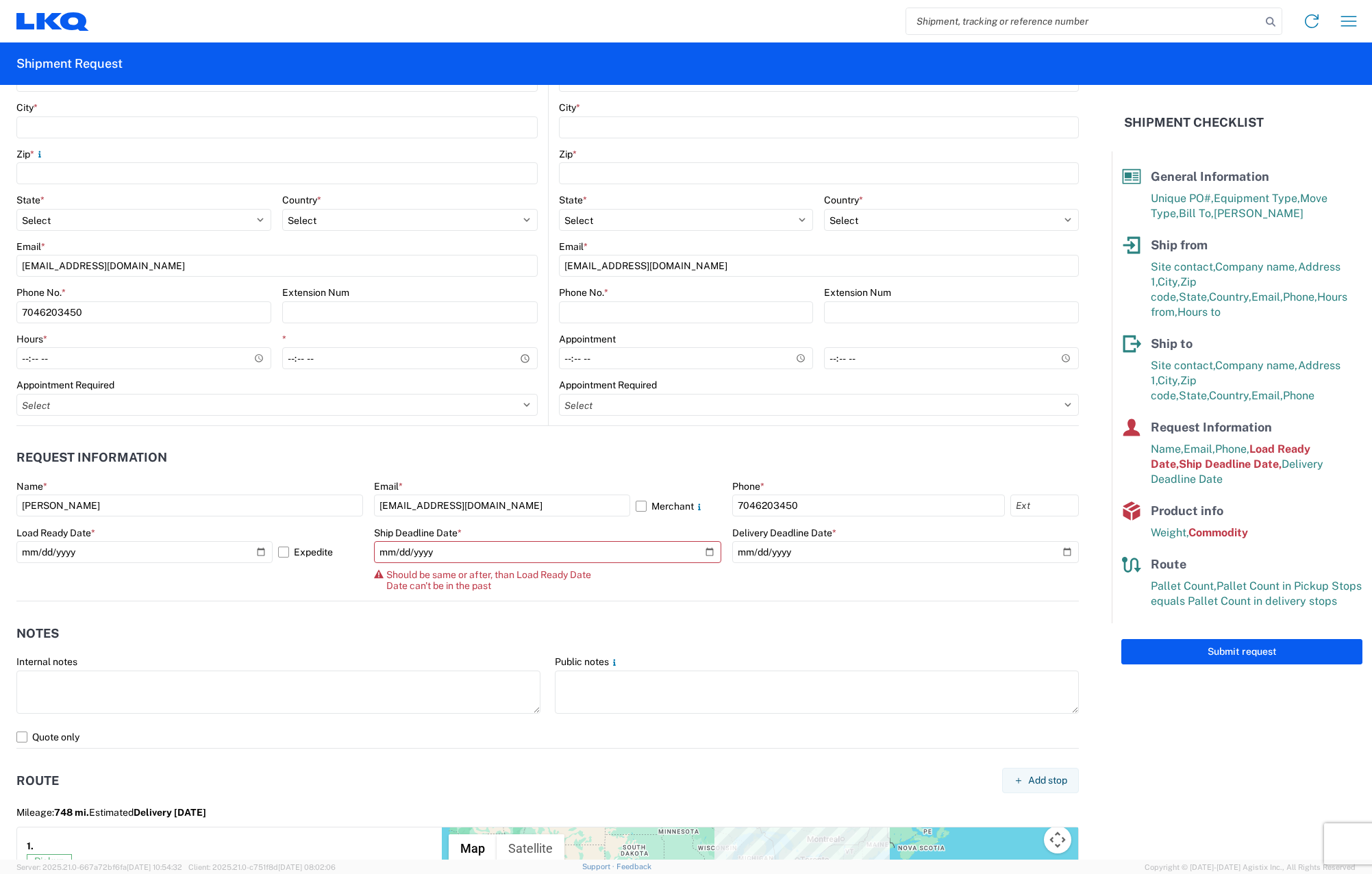
scroll to position [480, 0]
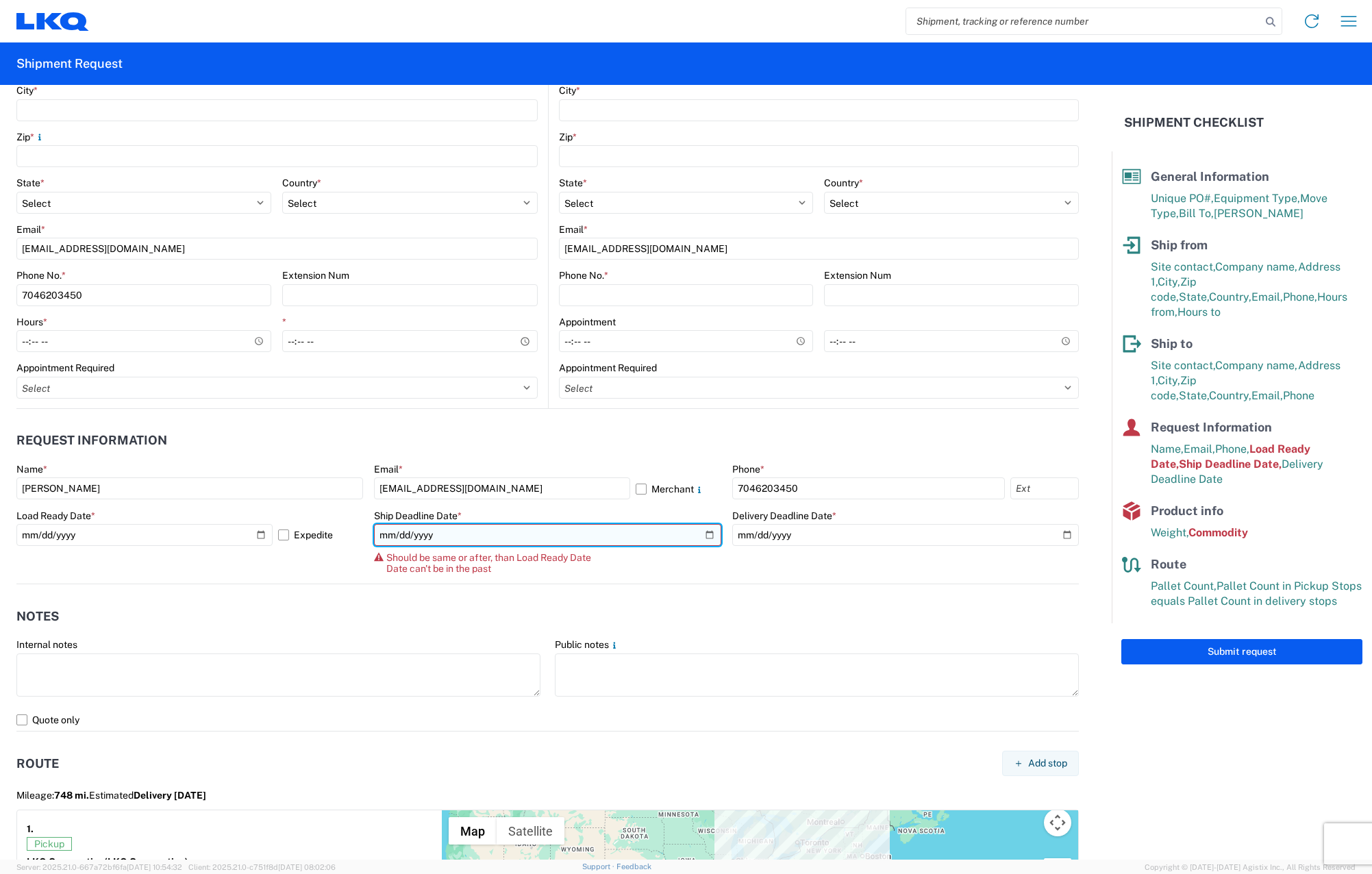
click at [700, 528] on input "[DATE]" at bounding box center [547, 535] width 346 height 22
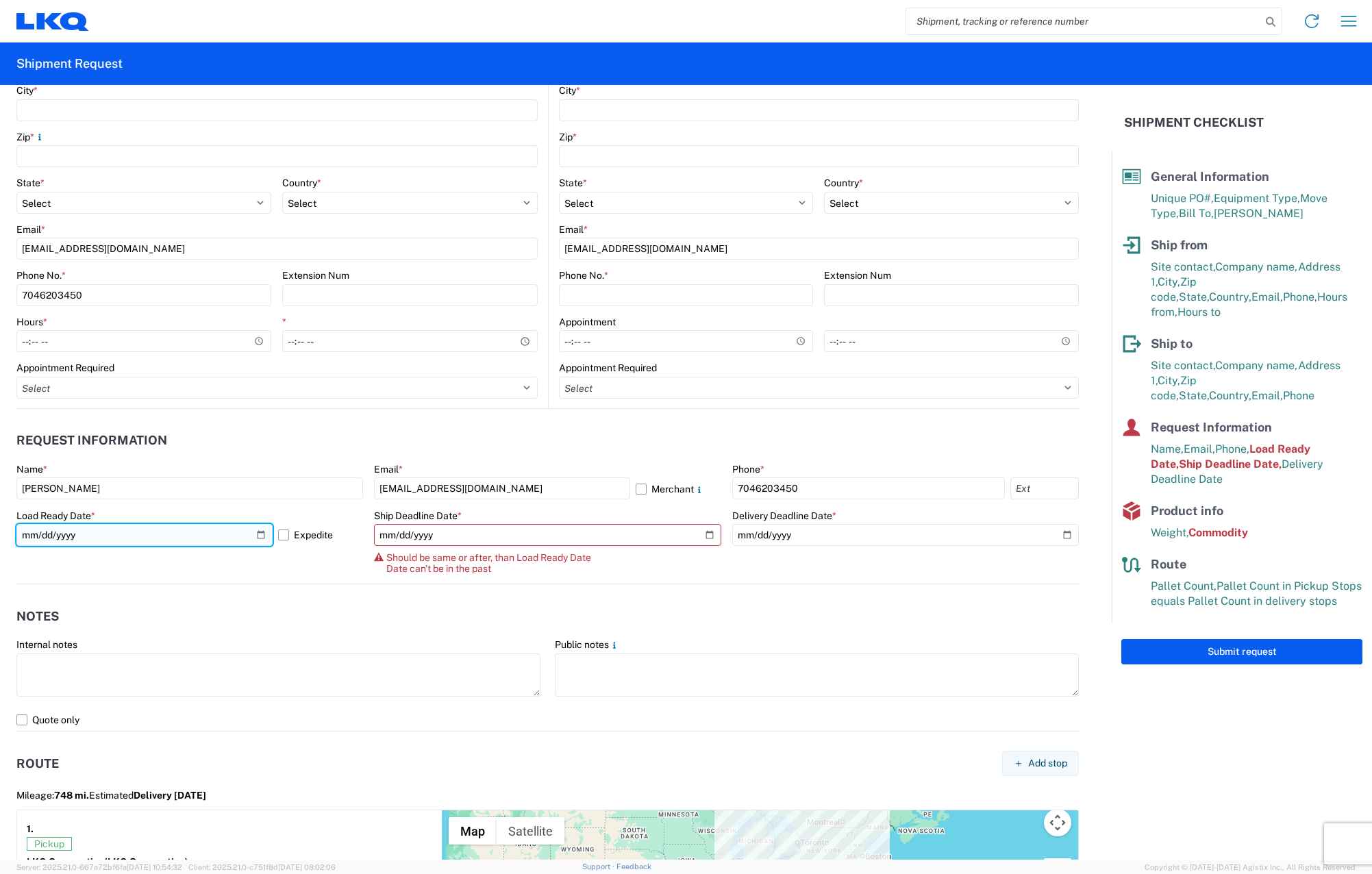
click at [246, 540] on input "[DATE]" at bounding box center [144, 535] width 256 height 22
click at [252, 537] on input "[DATE]" at bounding box center [144, 535] width 256 height 22
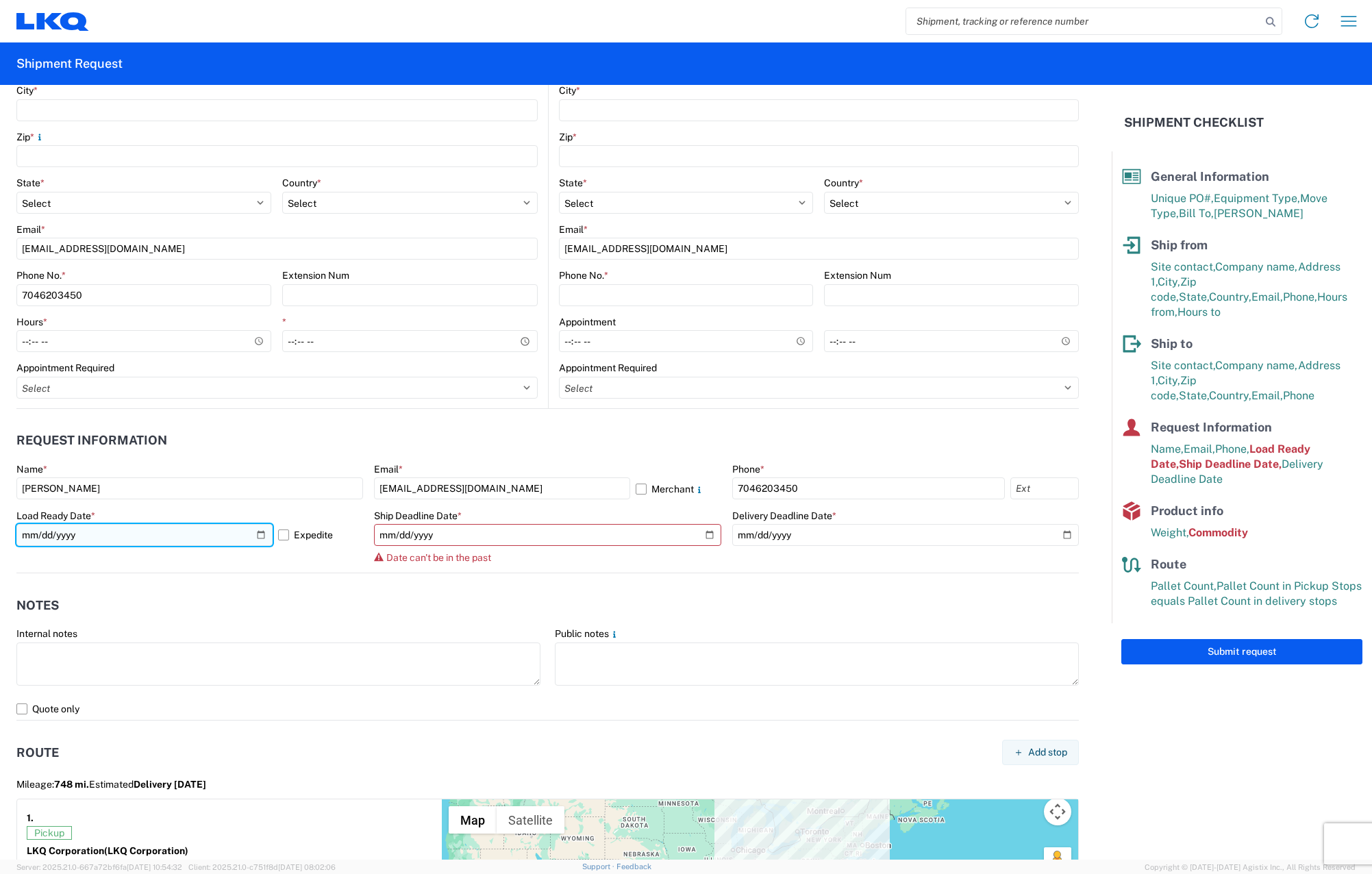
click at [259, 536] on input "[DATE]" at bounding box center [144, 535] width 256 height 22
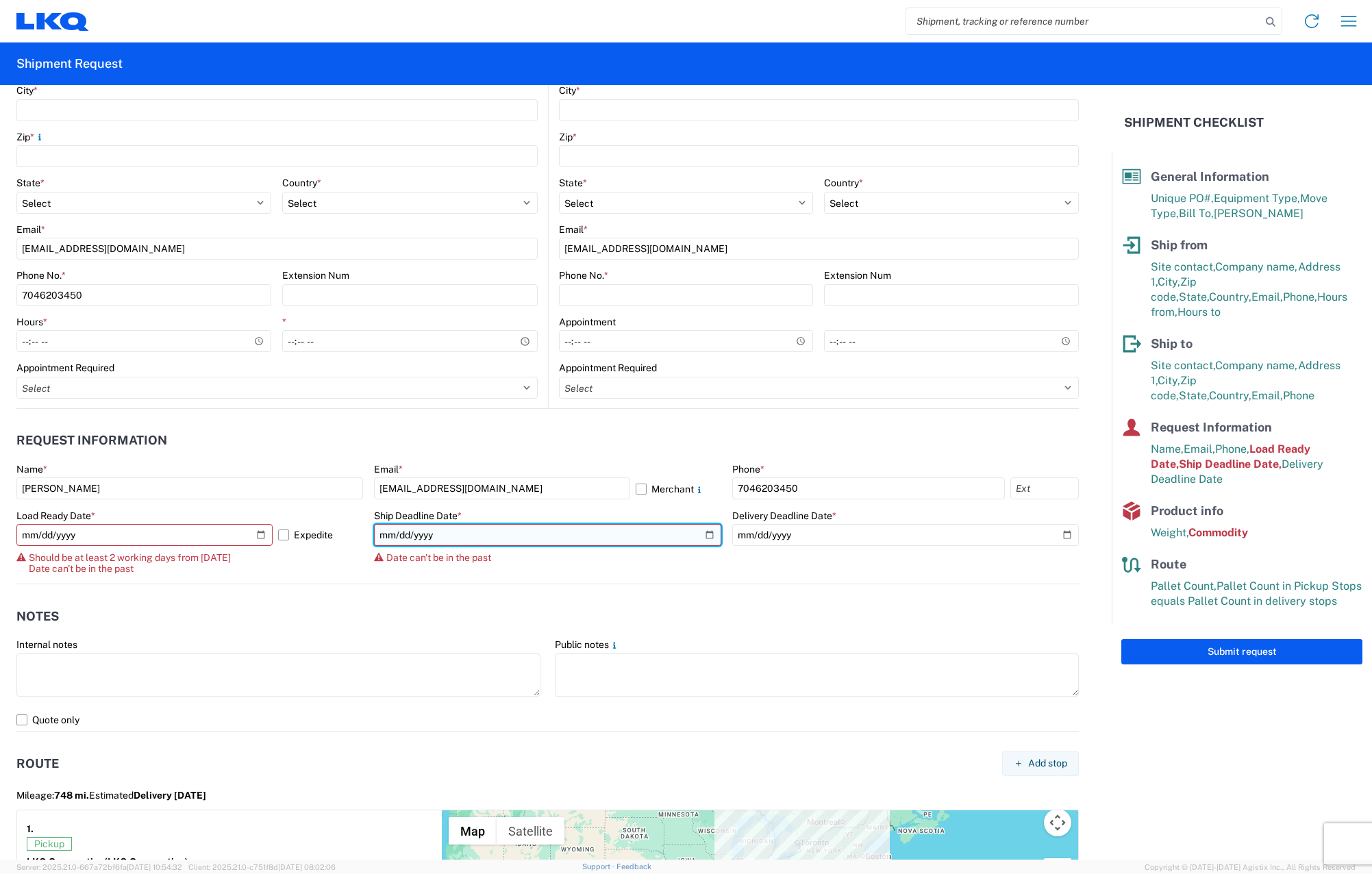
click at [700, 531] on input "[DATE]" at bounding box center [547, 535] width 346 height 22
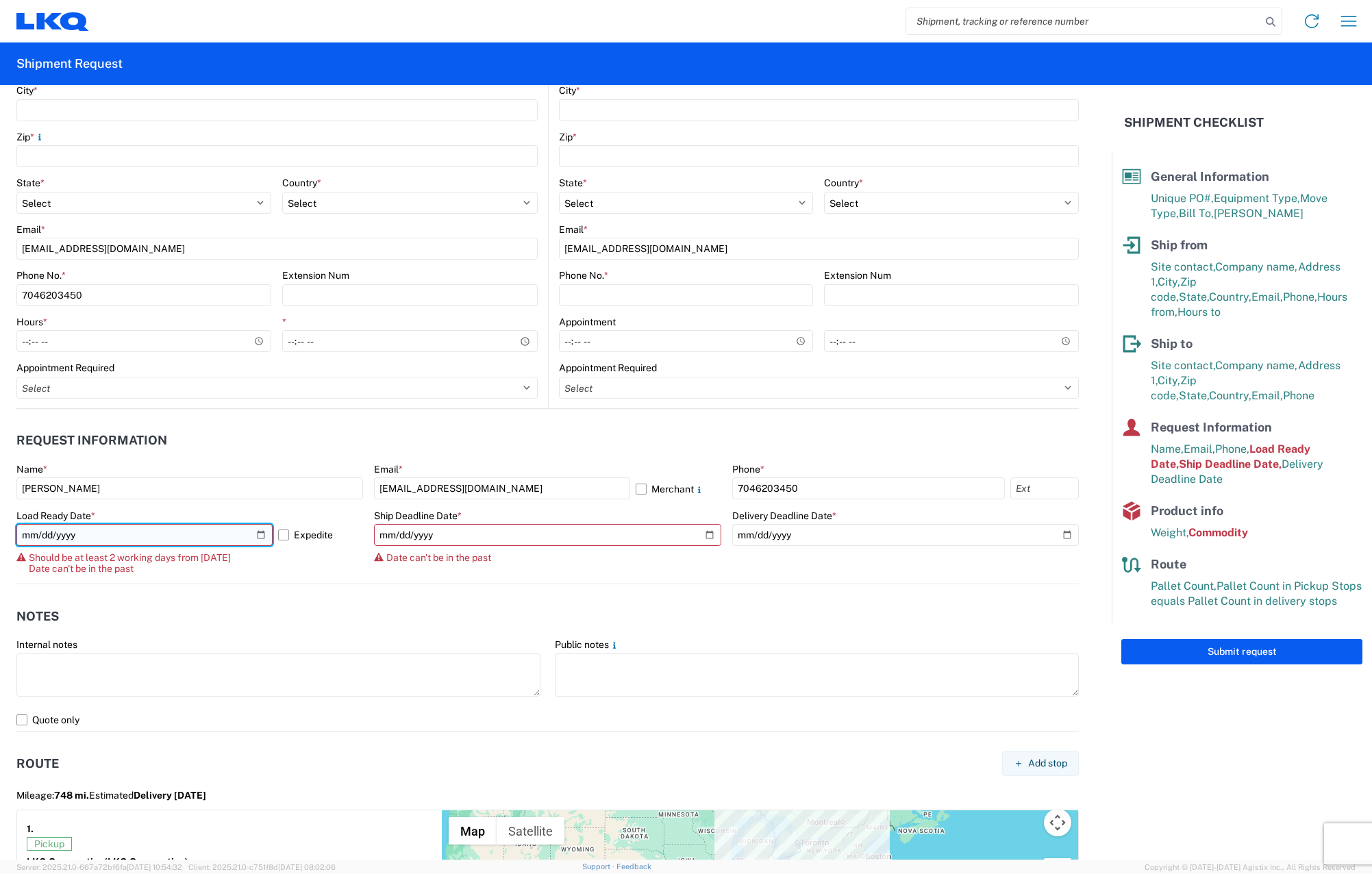
click at [262, 535] on input "[DATE]" at bounding box center [144, 535] width 256 height 22
type input "[DATE]"
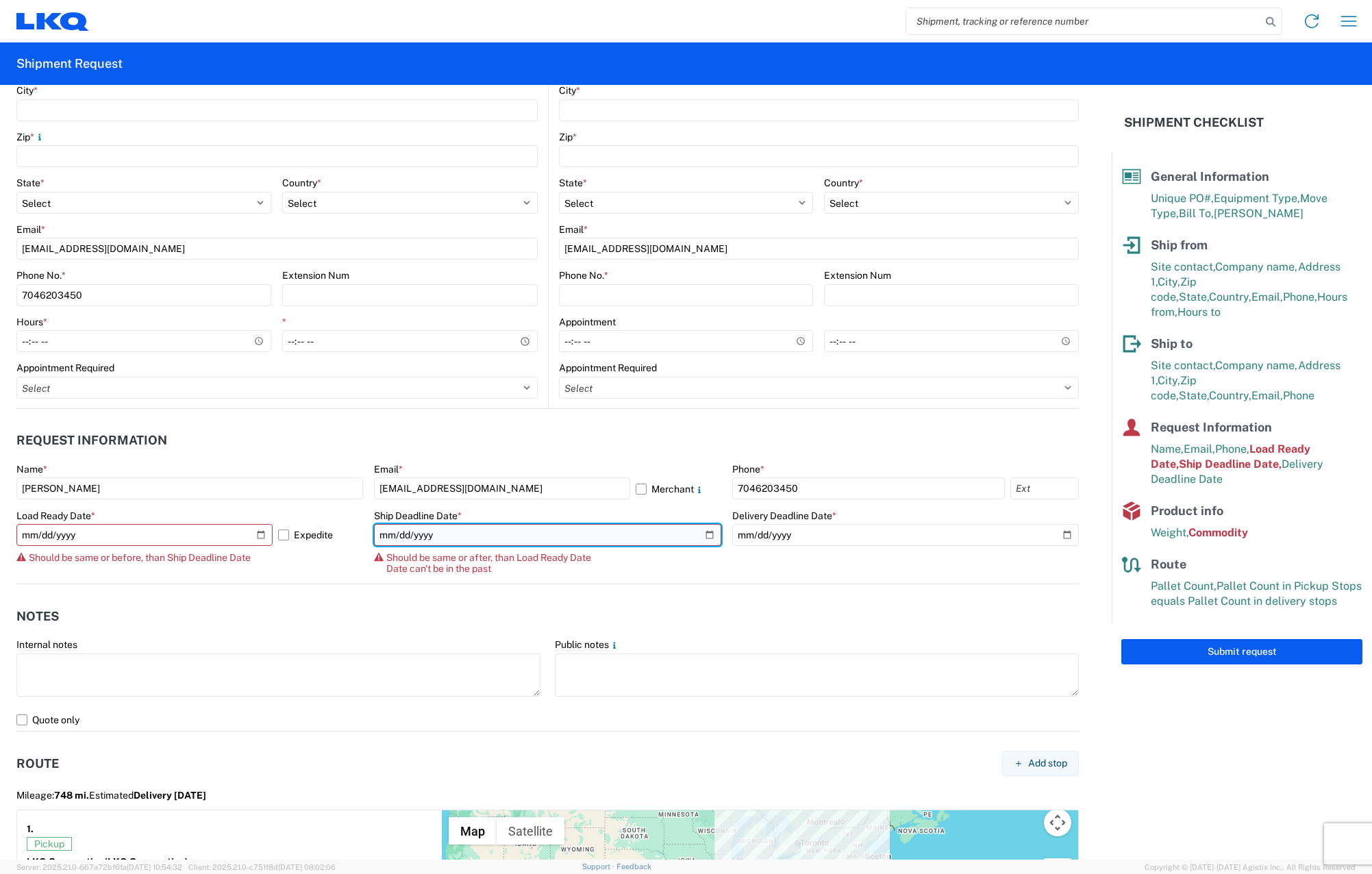
click at [691, 537] on input "[DATE]" at bounding box center [547, 535] width 346 height 22
click at [705, 535] on input "[DATE]" at bounding box center [547, 535] width 346 height 22
type input "[DATE]"
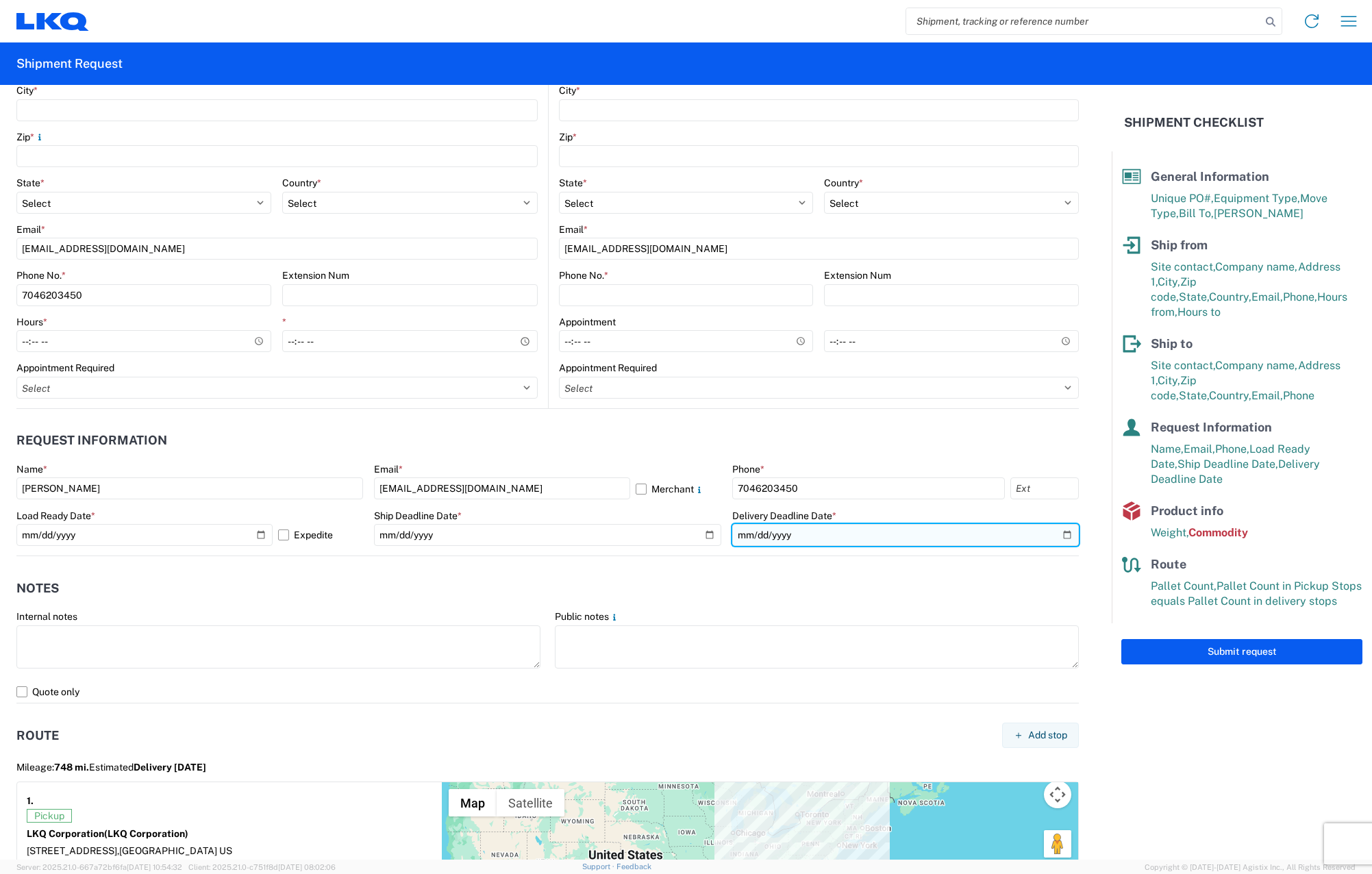
click at [1060, 534] on input "[DATE]" at bounding box center [905, 535] width 346 height 22
click at [1061, 537] on input "[DATE]" at bounding box center [905, 535] width 346 height 22
type input "[DATE]"
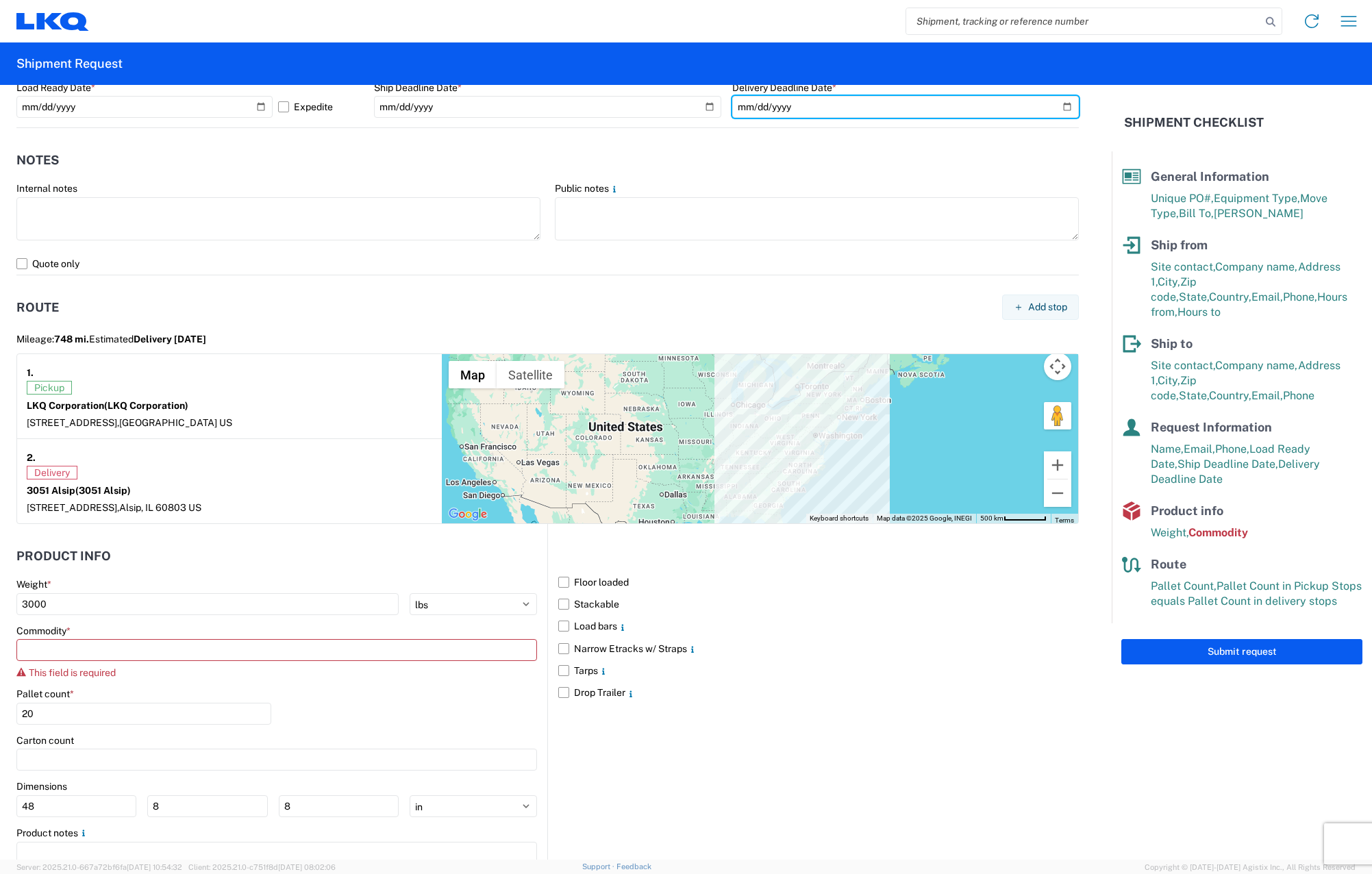
scroll to position [959, 0]
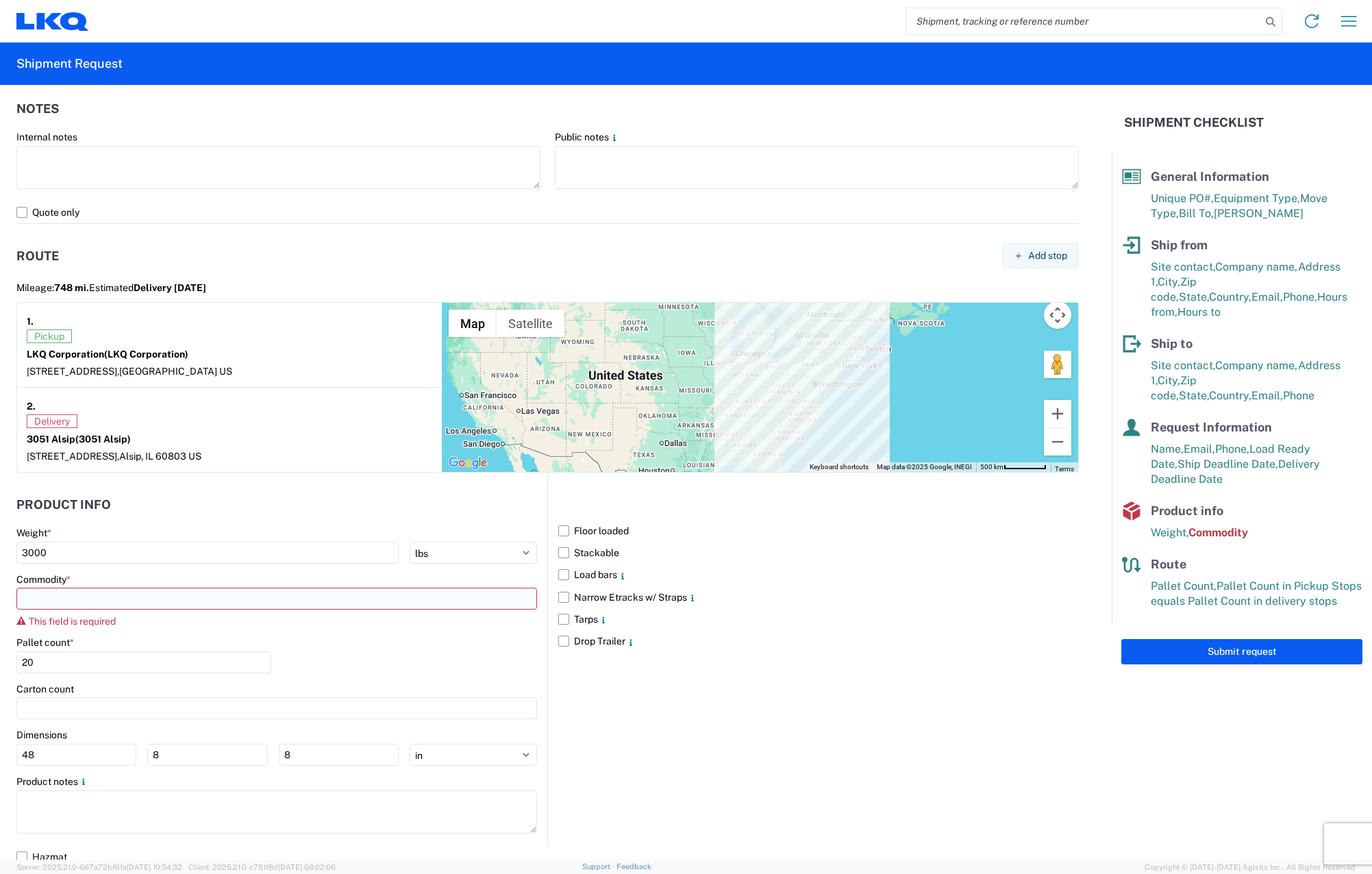
click at [220, 598] on input at bounding box center [276, 599] width 521 height 22
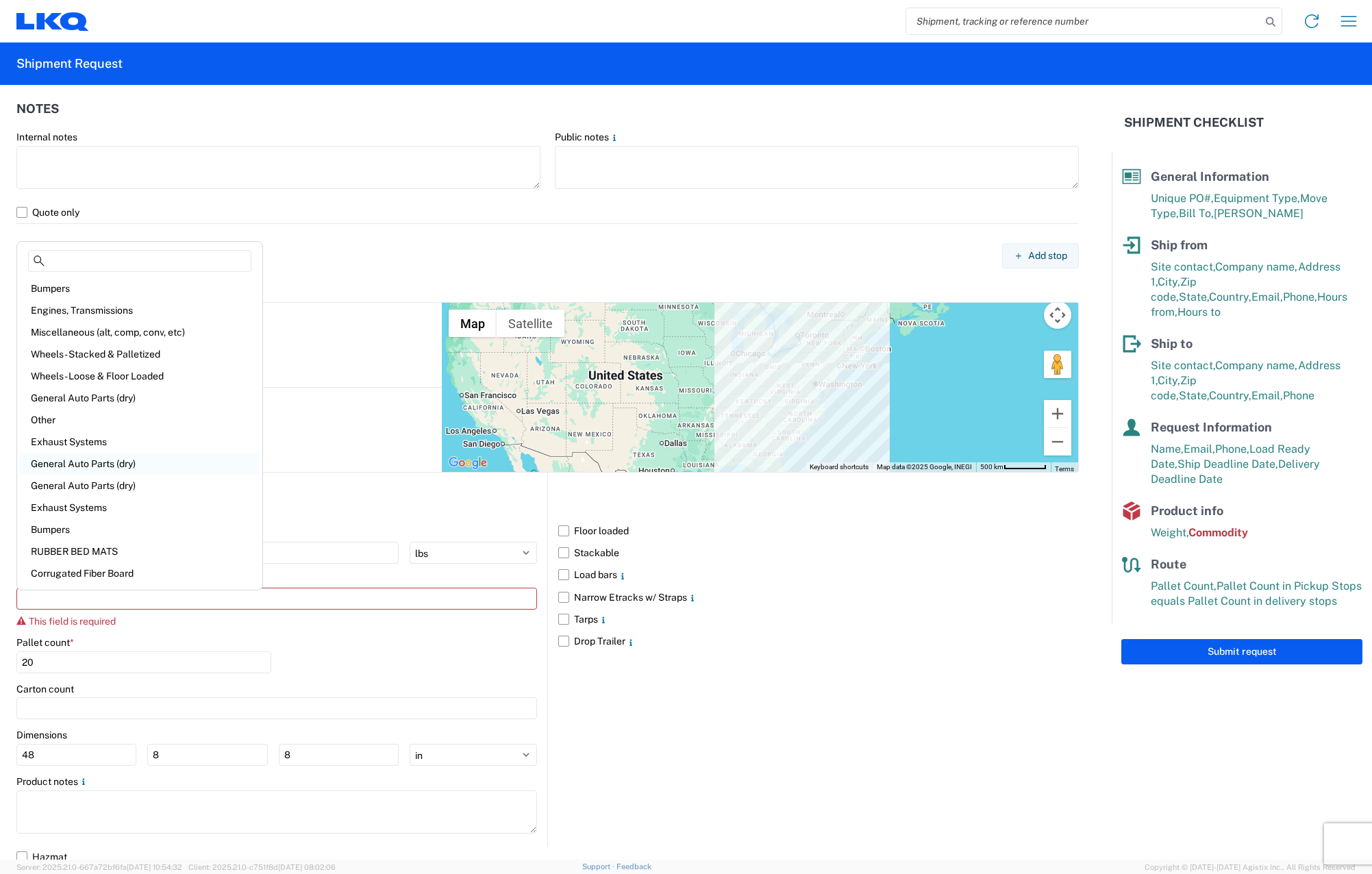
click at [138, 470] on div "General Auto Parts (dry)" at bounding box center [140, 464] width 239 height 22
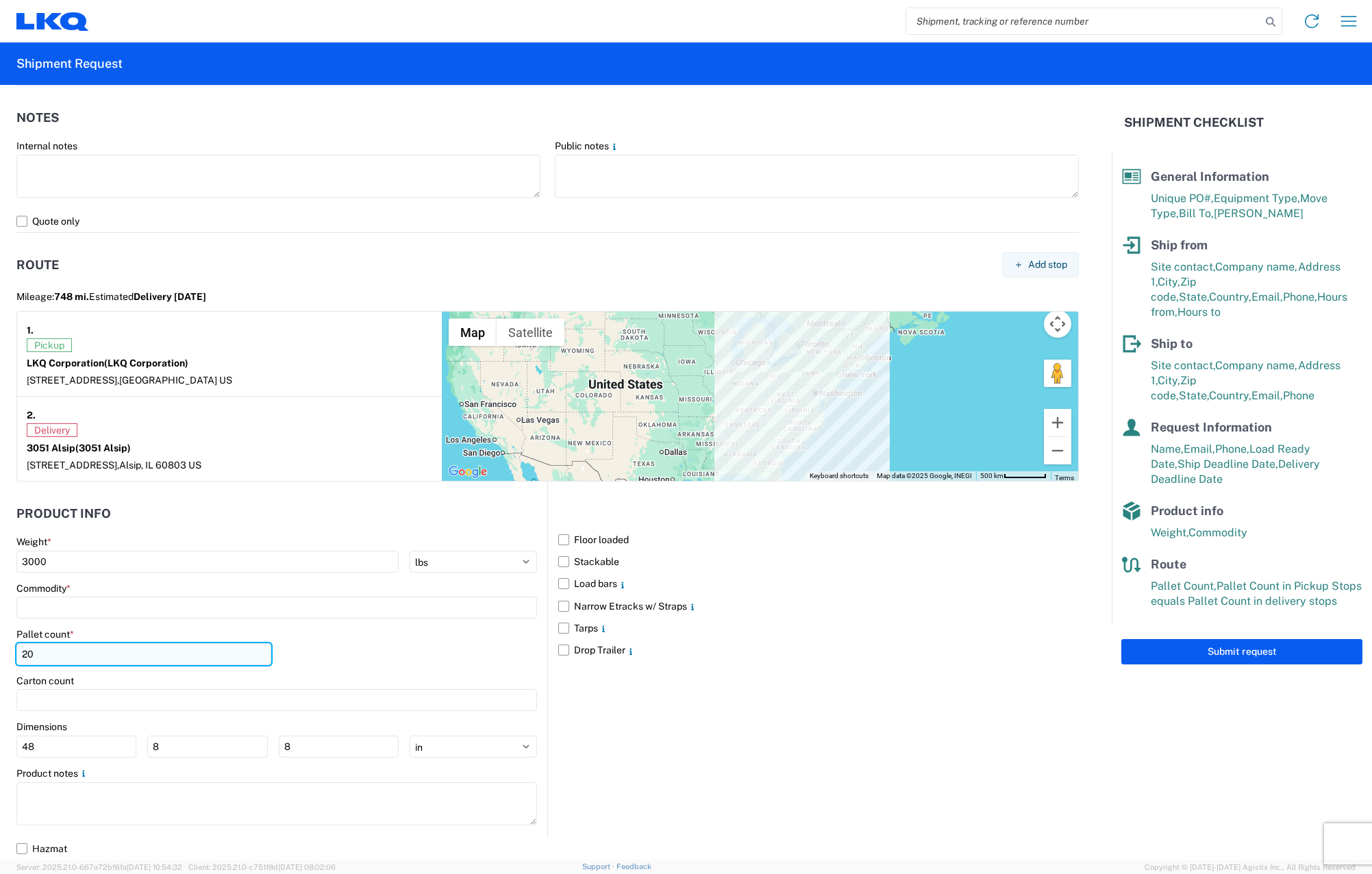
click at [155, 651] on input "20" at bounding box center [143, 655] width 254 height 22
click at [93, 755] on input "48" at bounding box center [76, 746] width 120 height 22
type input "4"
type input "50"
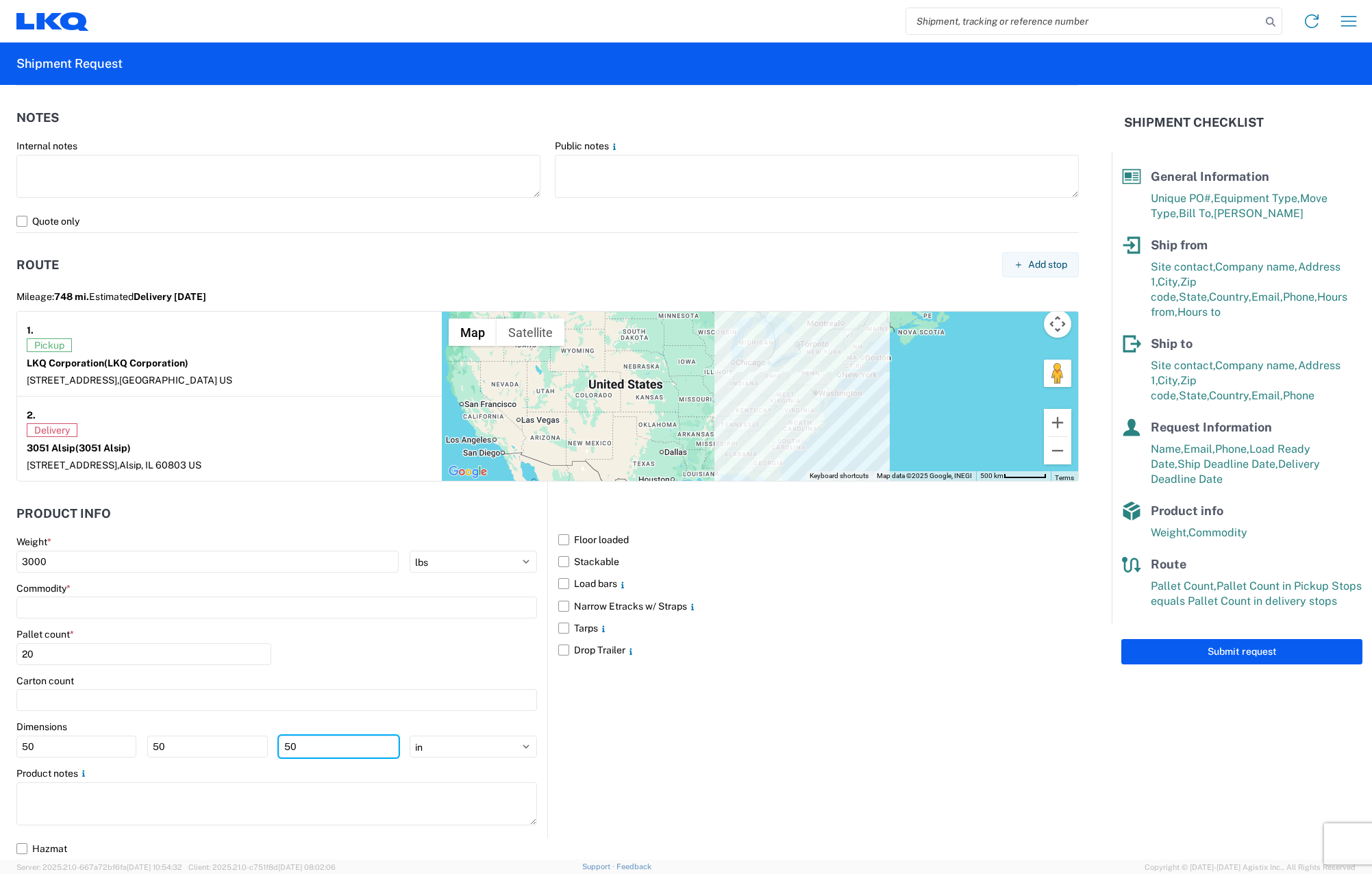
type input "50"
click at [742, 731] on div "Floor loaded Stackable Load bars Narrow Etracks w/ Straps Tarps Drop Trailer" at bounding box center [813, 659] width 532 height 355
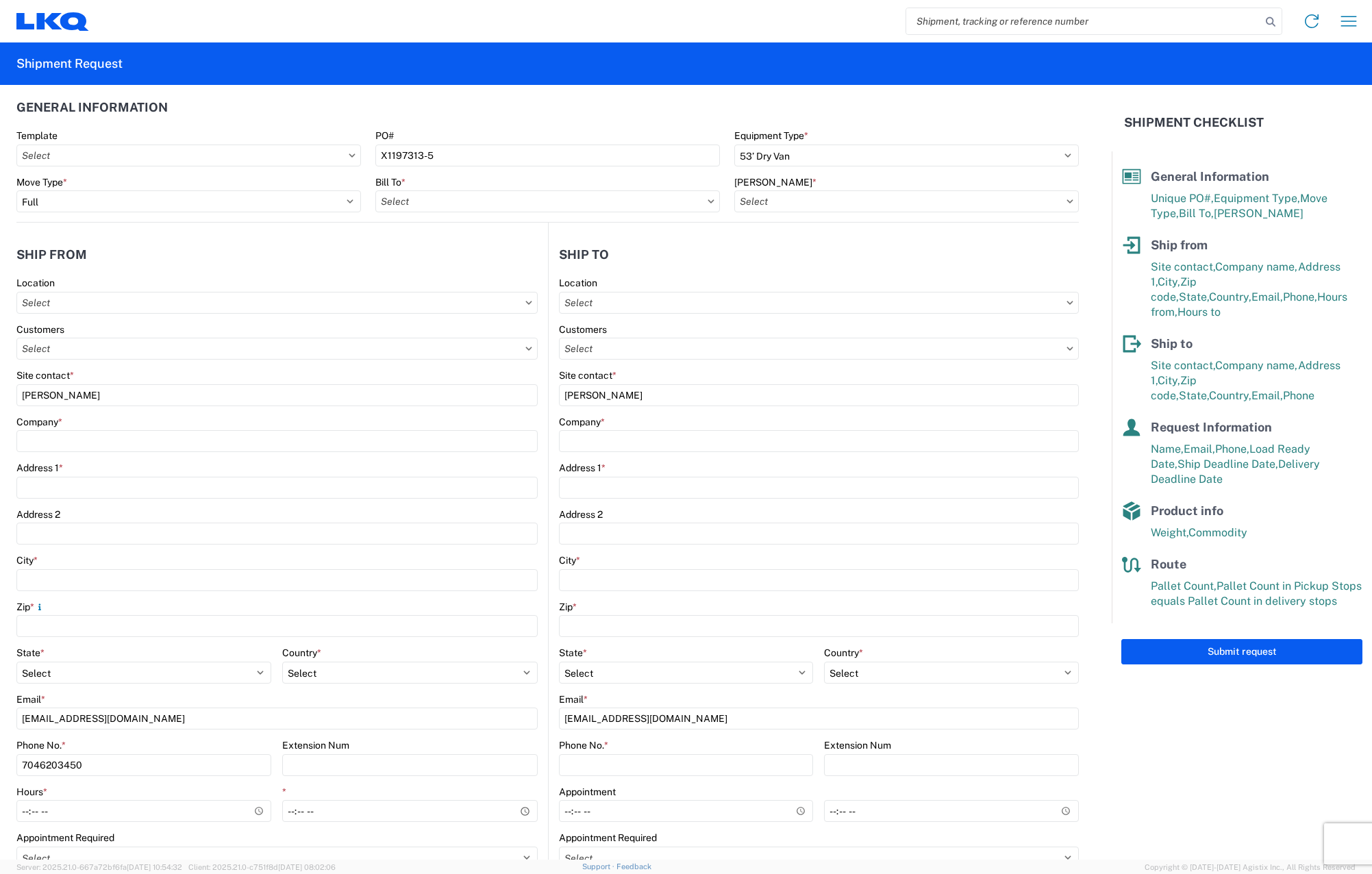
scroll to position [0, 0]
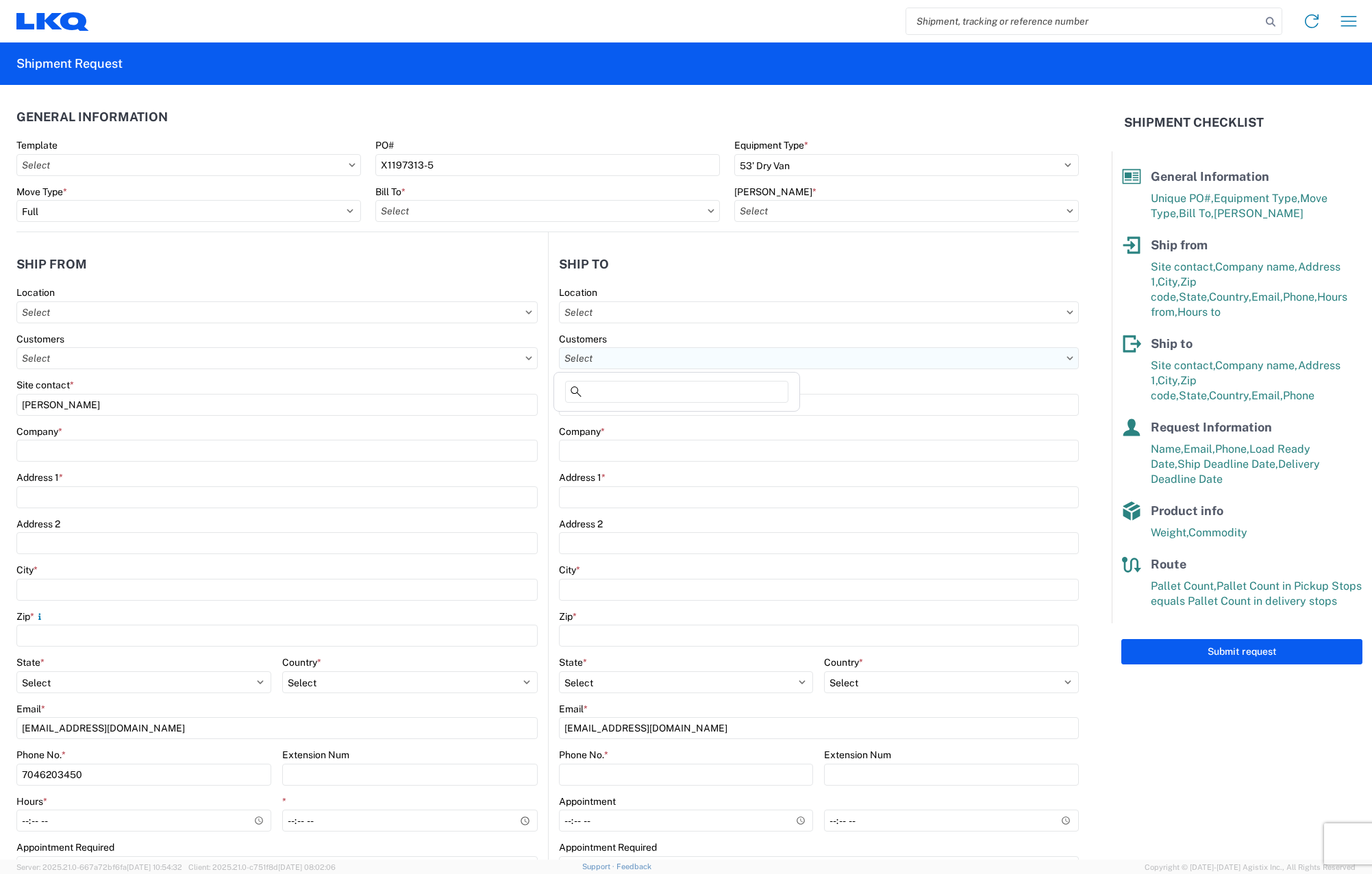
click at [1037, 362] on input "text" at bounding box center [819, 358] width 521 height 22
click at [1028, 377] on agx-form-control-wrapper-v2 "Customers" at bounding box center [819, 356] width 521 height 47
click at [331, 161] on input "text" at bounding box center [188, 165] width 344 height 22
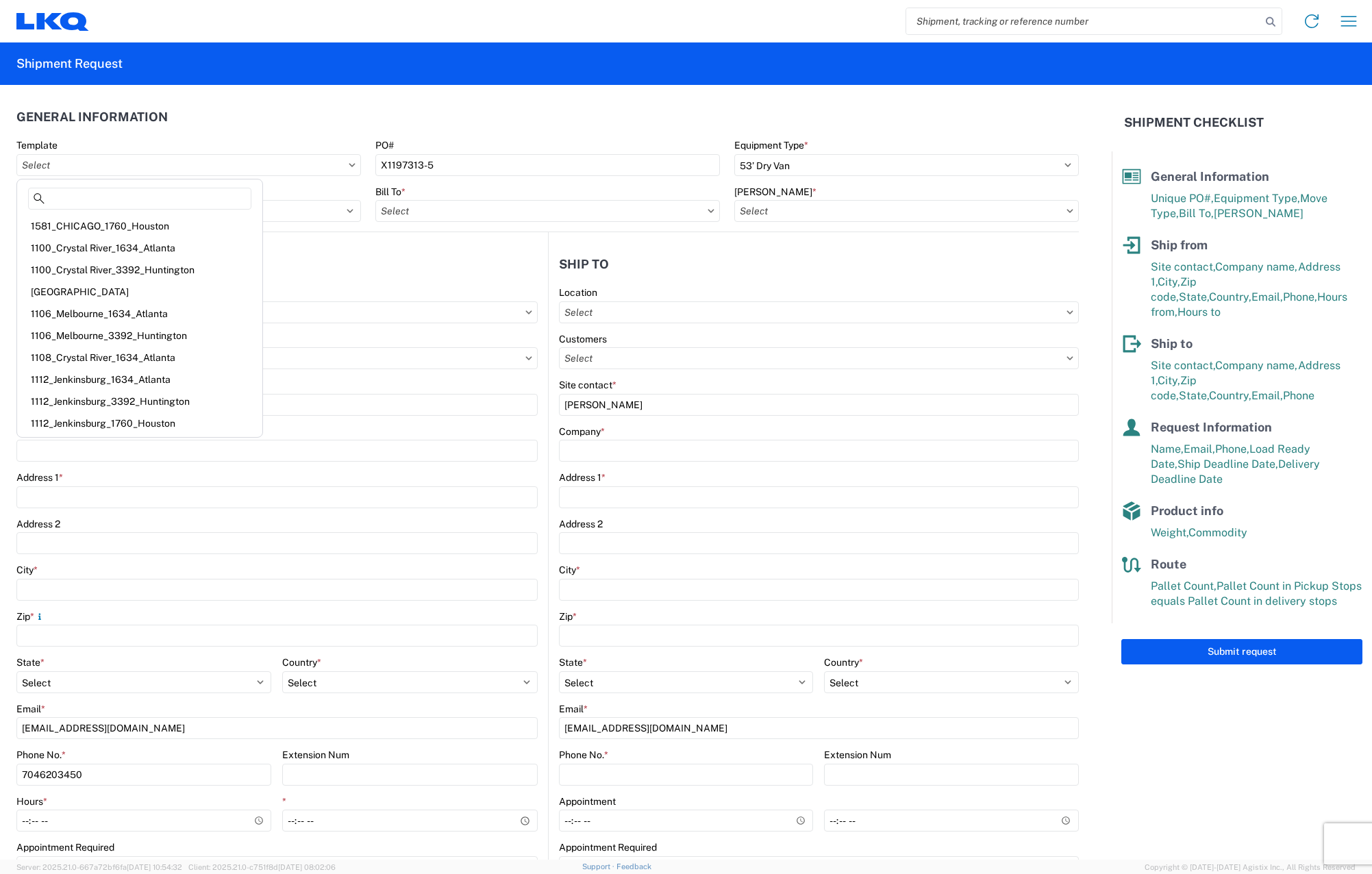
click at [441, 248] on agx-shipment-stop-widget-v2 "Ship from Location Customers Site contact * [PERSON_NAME] Company * Address 1 *…" at bounding box center [281, 561] width 532 height 656
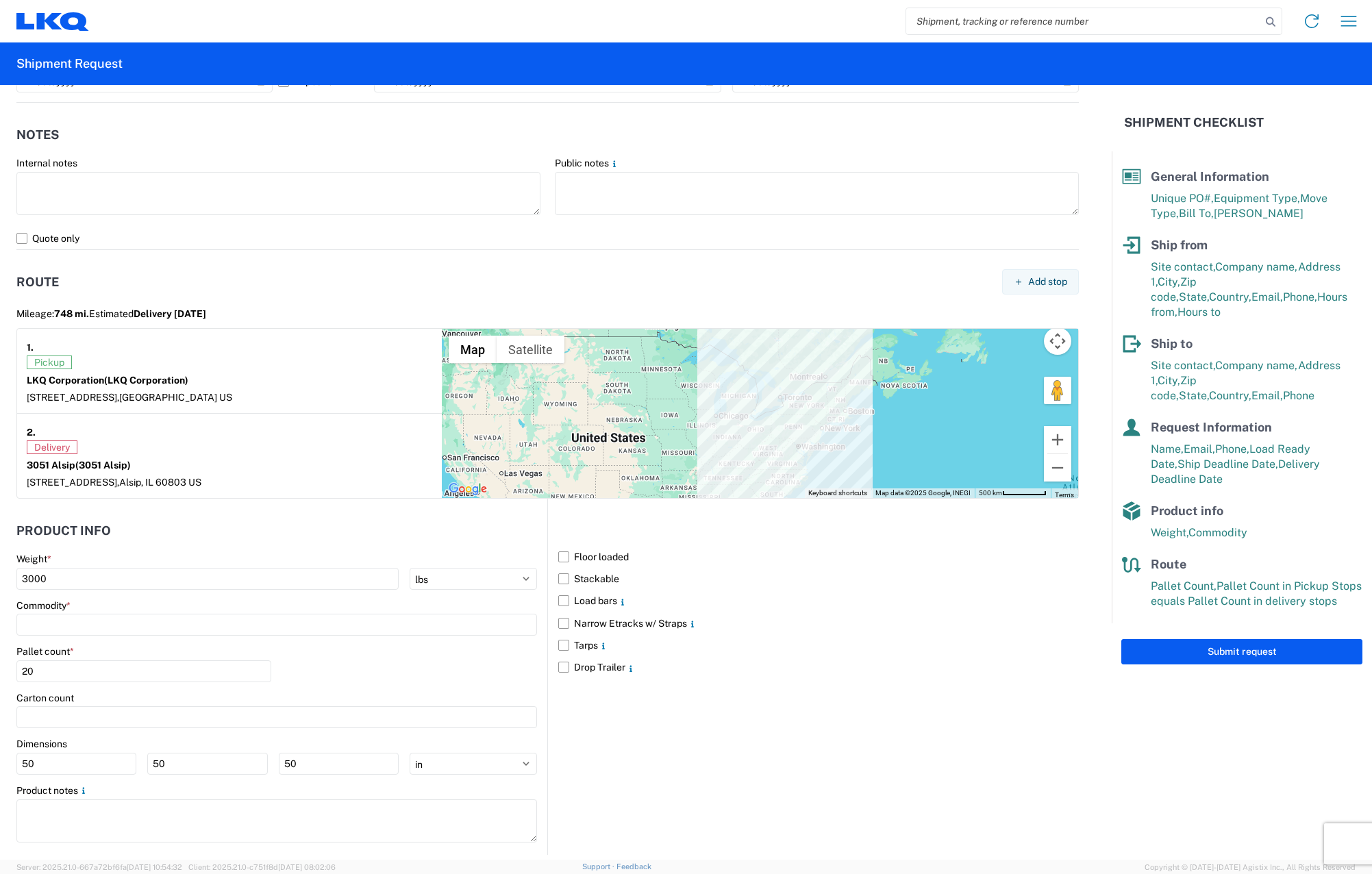
scroll to position [950, 0]
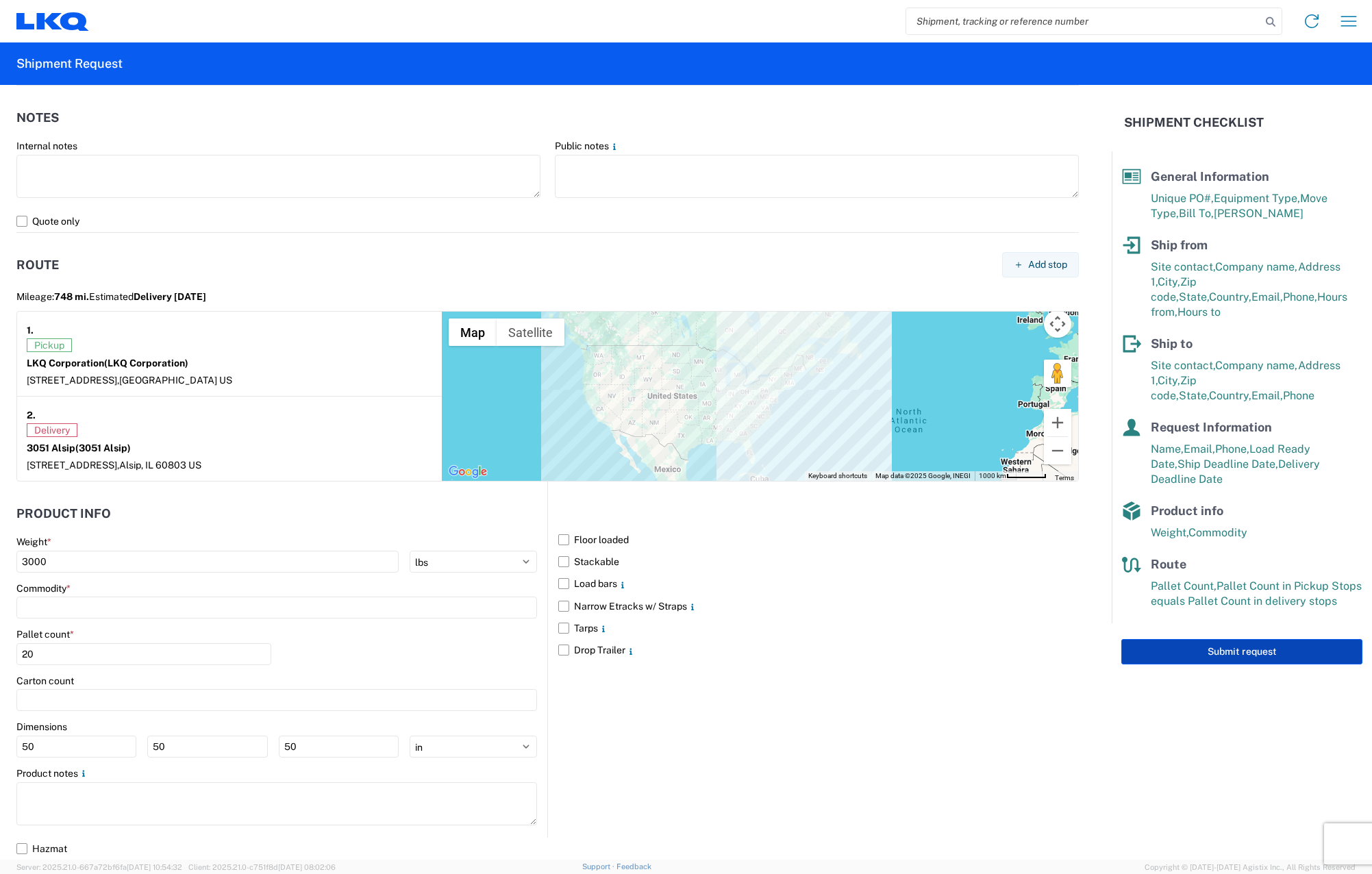
click at [1274, 640] on button "Submit request" at bounding box center [1242, 652] width 241 height 25
